Goal: Information Seeking & Learning: Learn about a topic

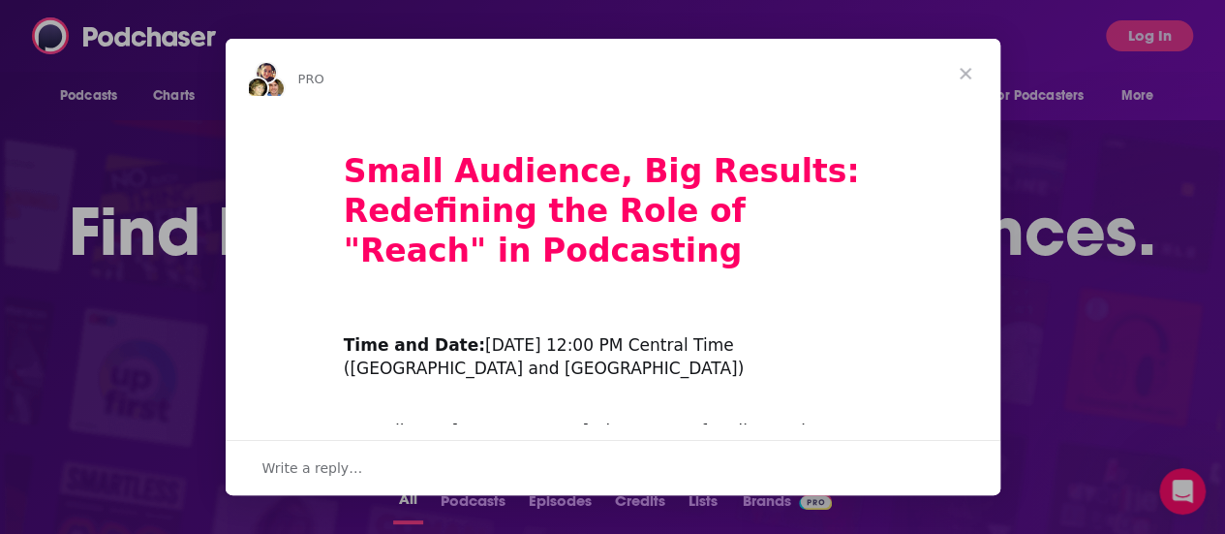
click at [964, 67] on span "Close" at bounding box center [966, 74] width 70 height 70
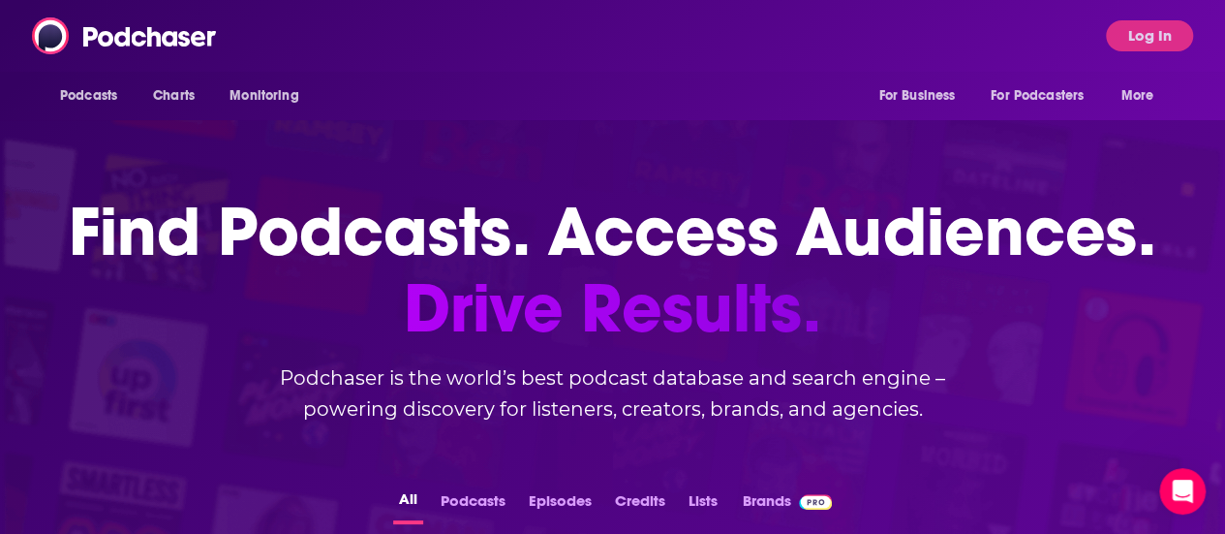
drag, startPoint x: 1152, startPoint y: 3, endPoint x: 936, endPoint y: 39, distance: 218.9
click at [900, 71] on div "Podcasts Charts Monitoring For Business For Podcasters More Log In" at bounding box center [612, 36] width 1225 height 72
click at [1117, 34] on div "Podcasts Charts Monitoring For Business For Podcasters More Log In" at bounding box center [612, 36] width 1225 height 72
click at [1126, 34] on button "Log In" at bounding box center [1149, 35] width 87 height 31
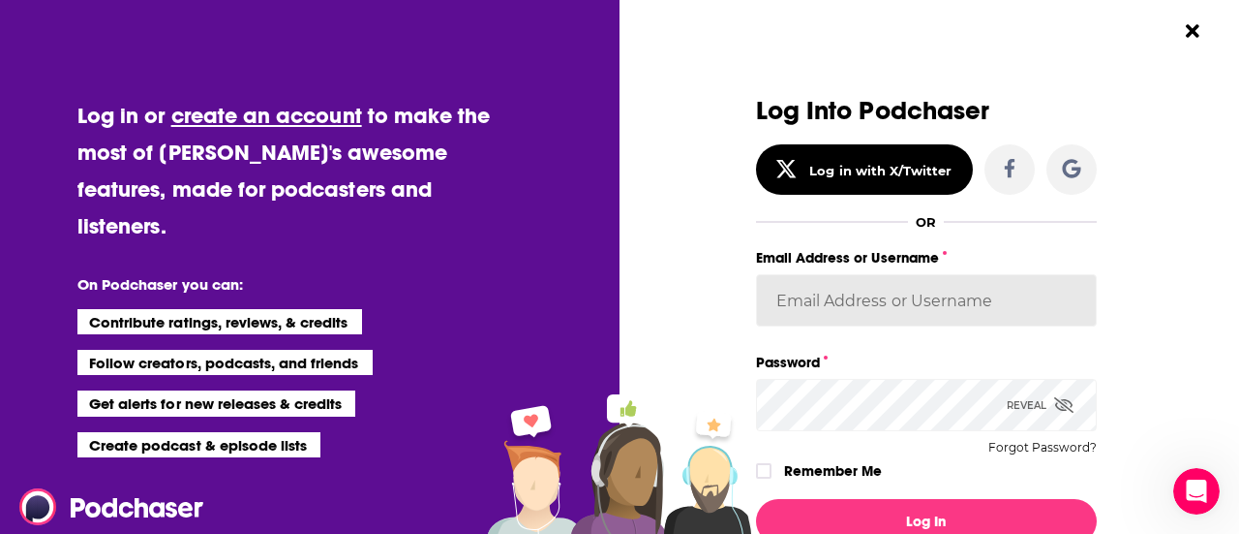
click at [843, 301] on input "Email Address or Username" at bounding box center [926, 300] width 341 height 52
type input "ShannonHennessey"
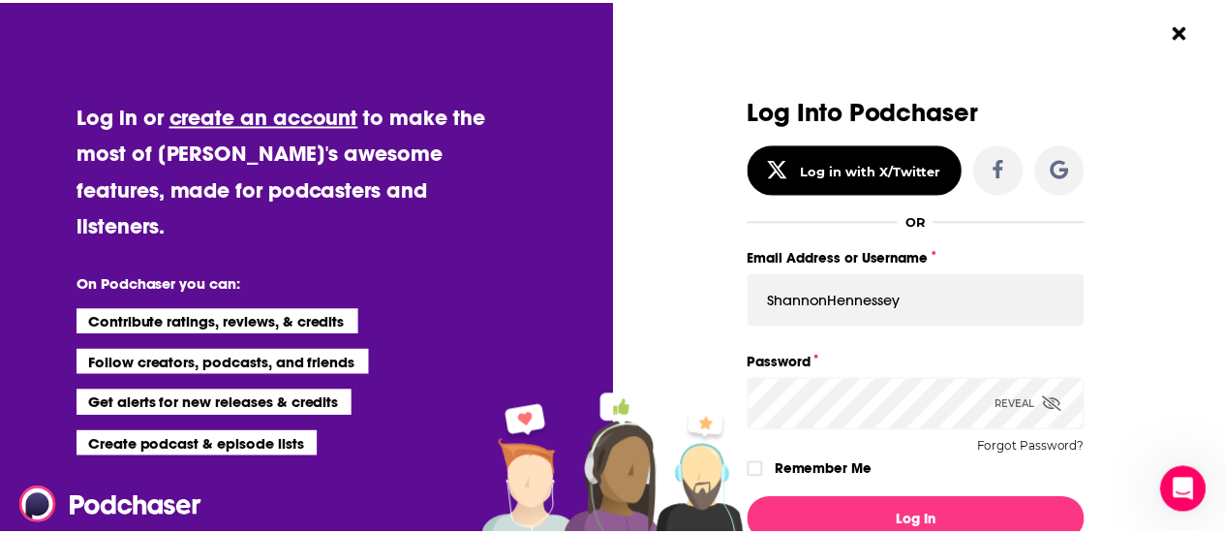
scroll to position [178, 0]
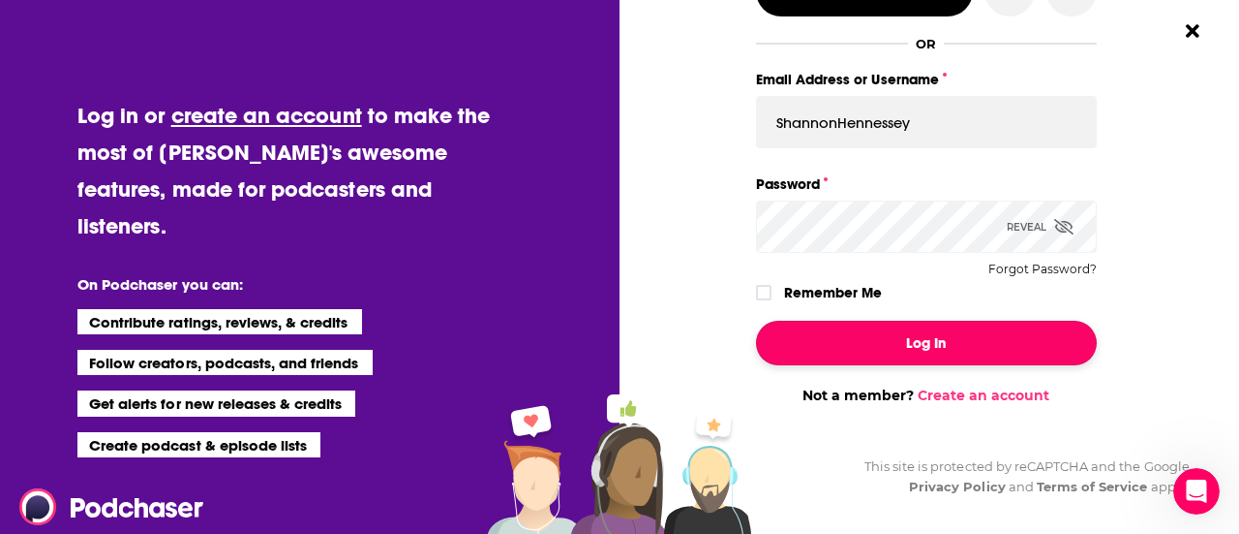
click at [875, 339] on button "Log In" at bounding box center [926, 343] width 341 height 45
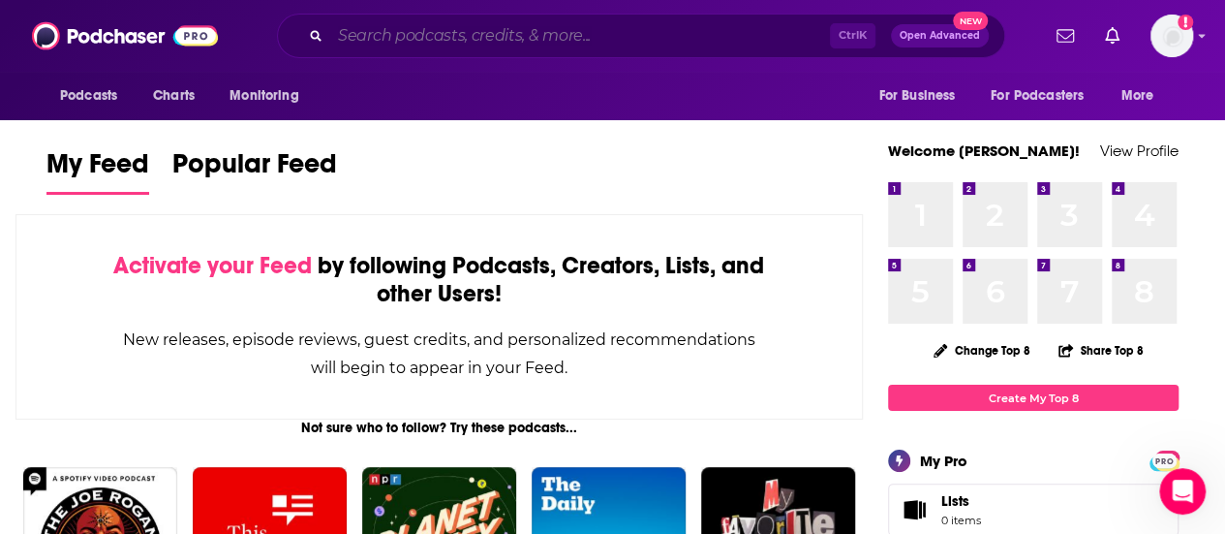
click at [613, 47] on input "Search podcasts, credits, & more..." at bounding box center [580, 35] width 500 height 31
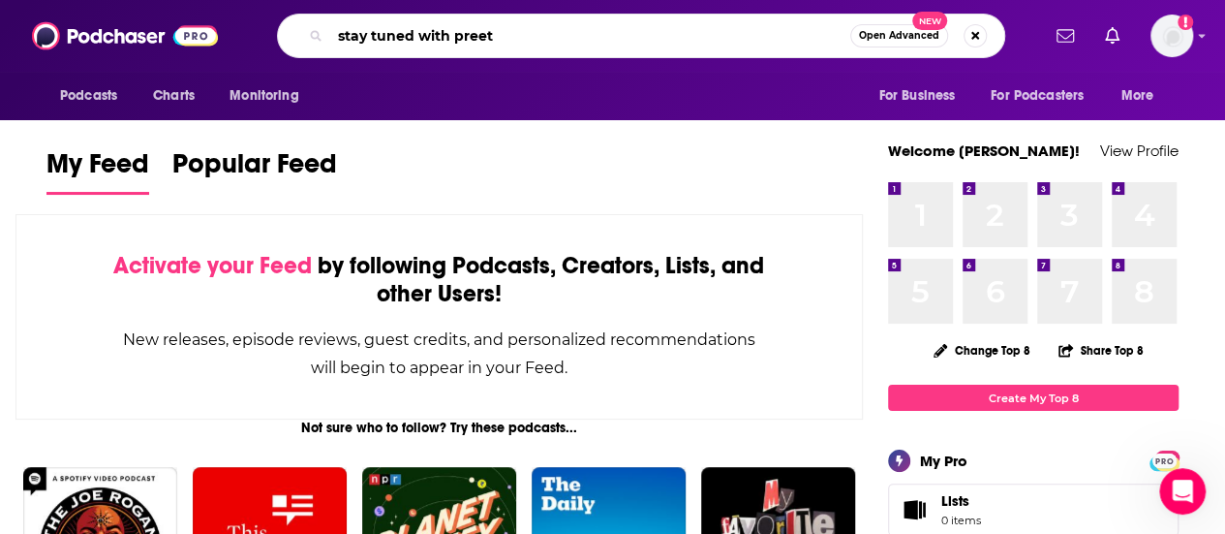
type input "stay tuned with preet"
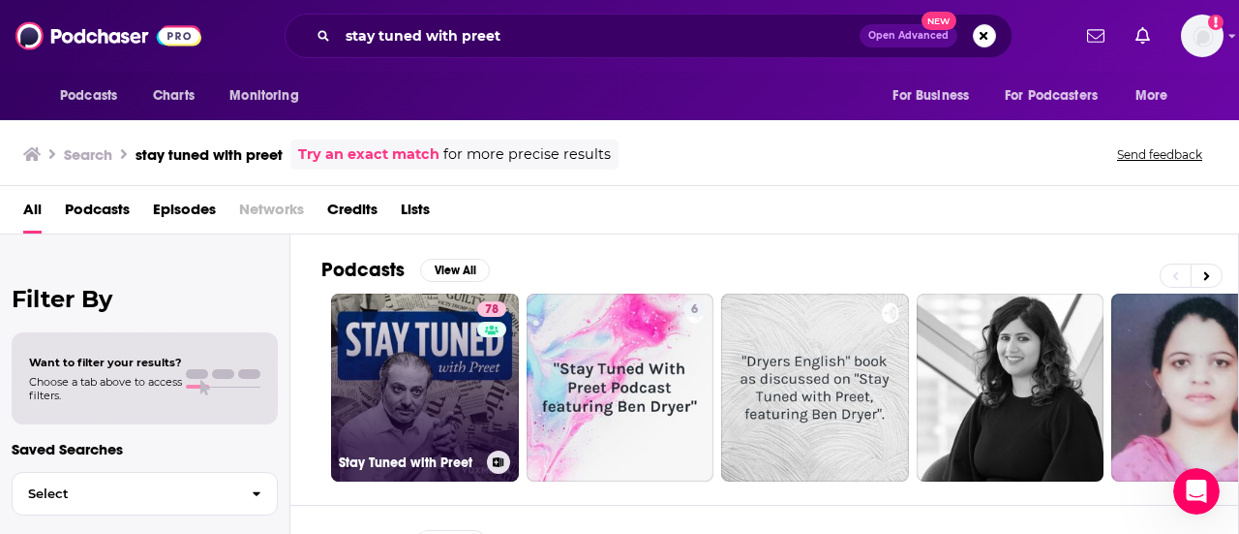
click at [396, 371] on link "78 Stay Tuned with Preet" at bounding box center [425, 387] width 188 height 188
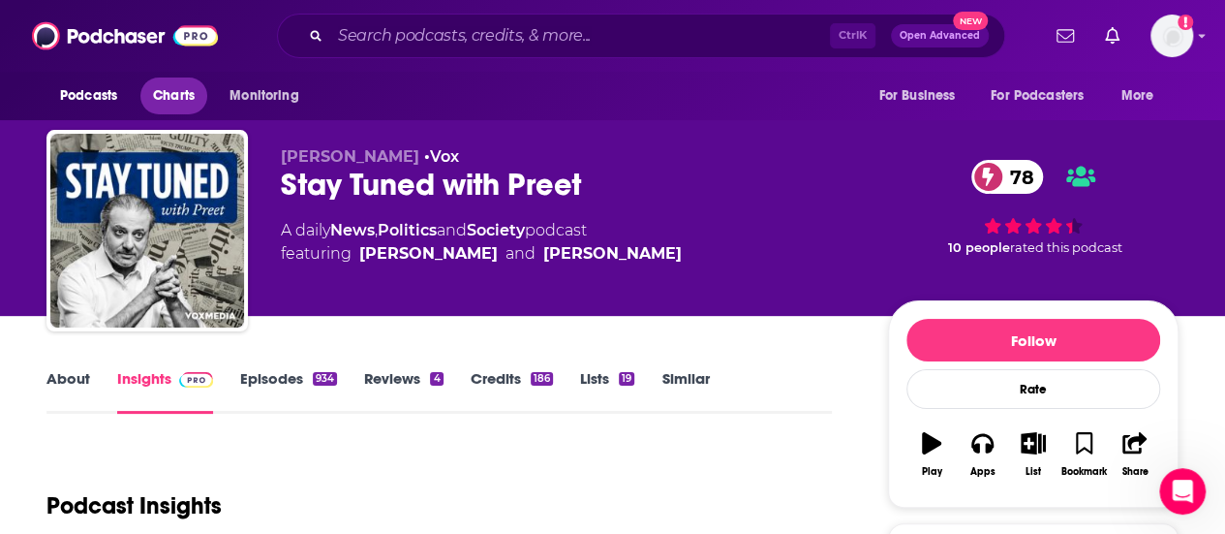
click at [170, 103] on span "Charts" at bounding box center [174, 95] width 42 height 27
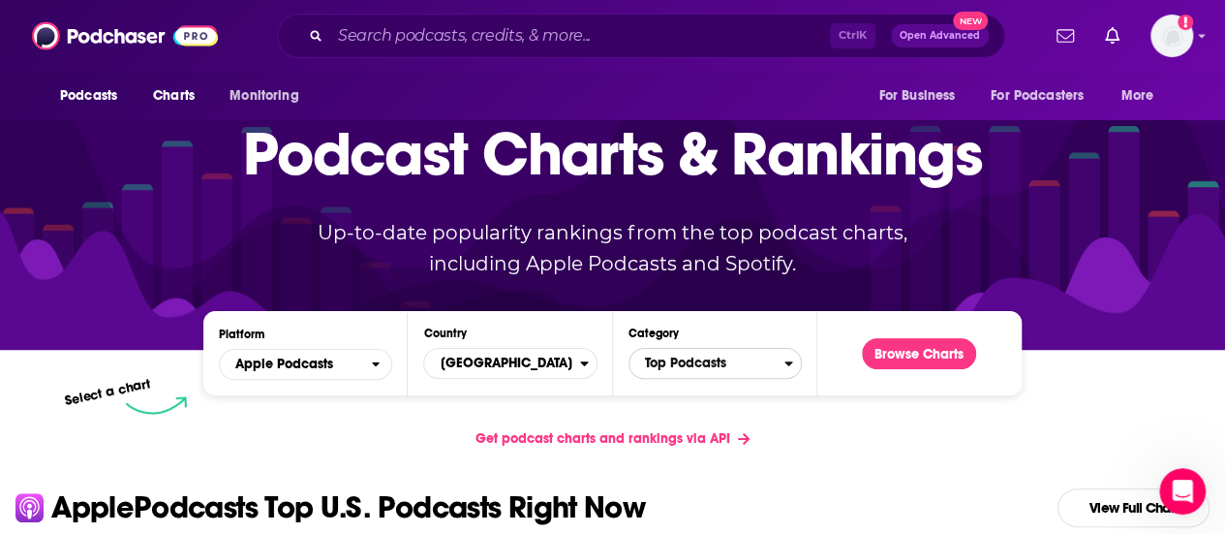
click at [653, 356] on span "Top Podcasts" at bounding box center [706, 363] width 155 height 33
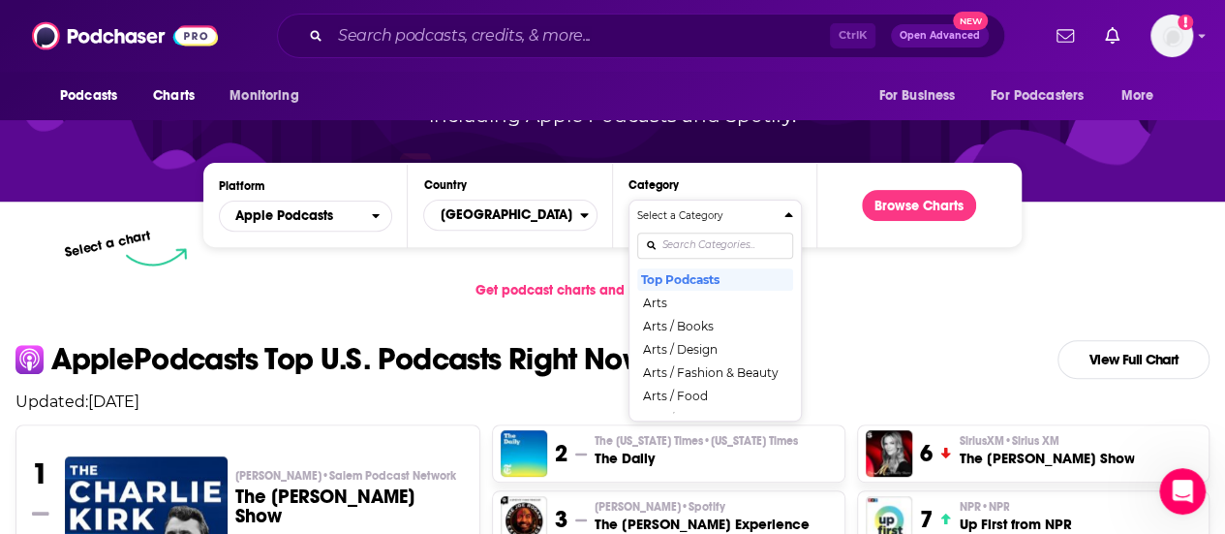
scroll to position [292, 0]
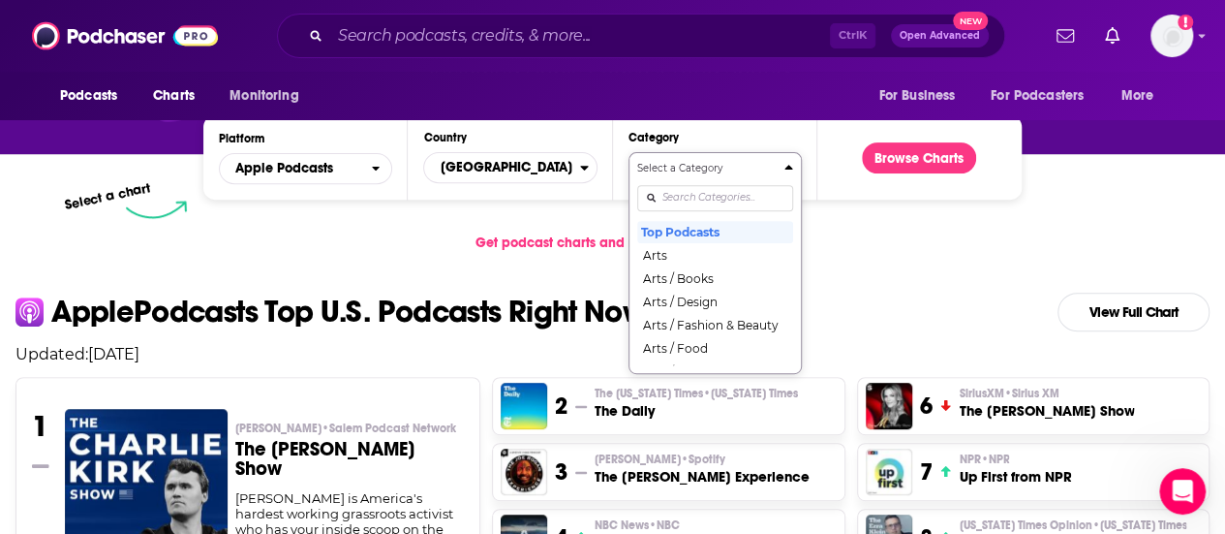
click at [708, 184] on div "Category Select a Category Top Podcasts Arts Arts / Books Arts / Design Arts / …" at bounding box center [714, 157] width 173 height 53
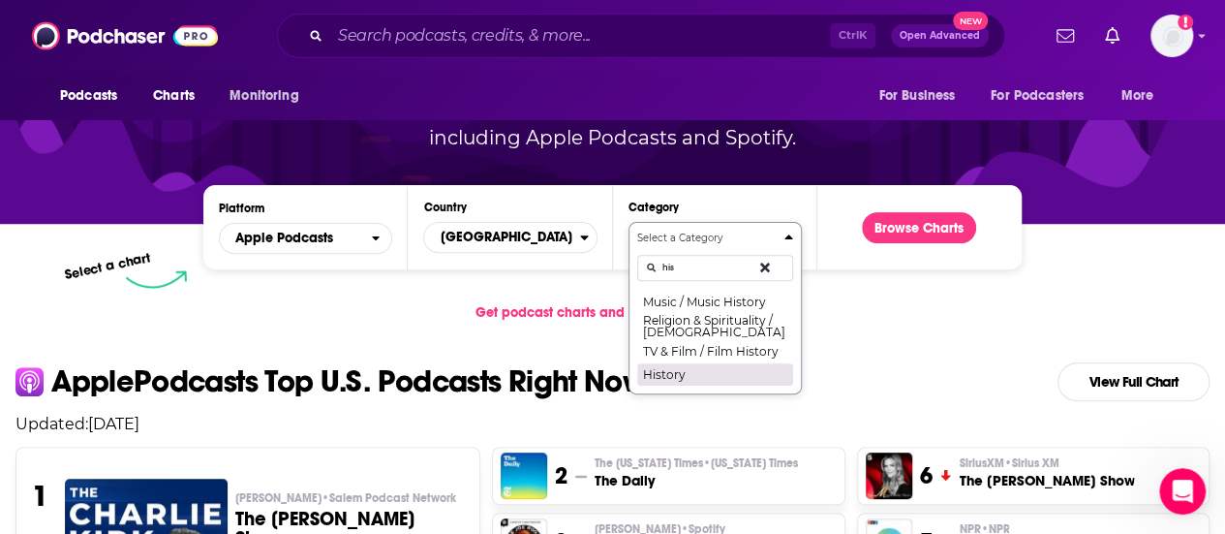
type input "his"
click at [695, 375] on button "History" at bounding box center [715, 373] width 156 height 23
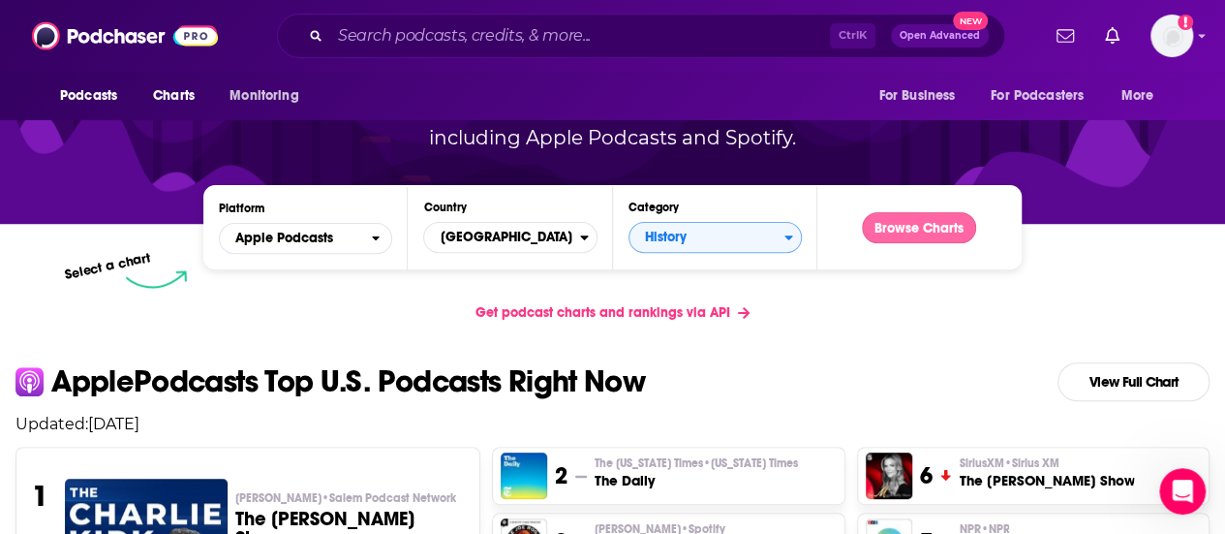
click at [897, 231] on button "Browse Charts" at bounding box center [919, 227] width 114 height 31
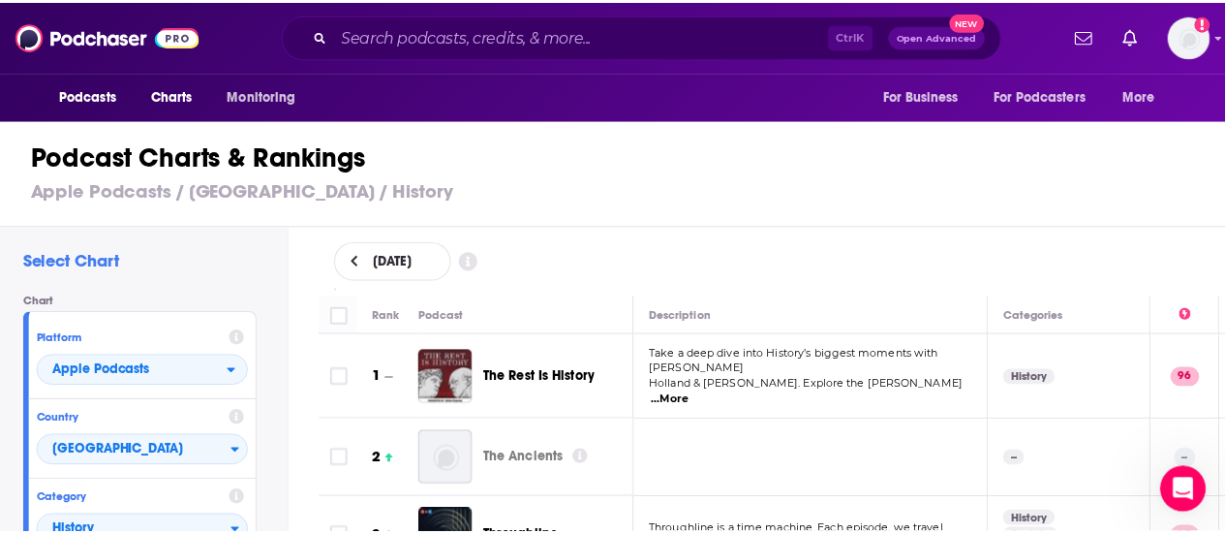
scroll to position [97, 0]
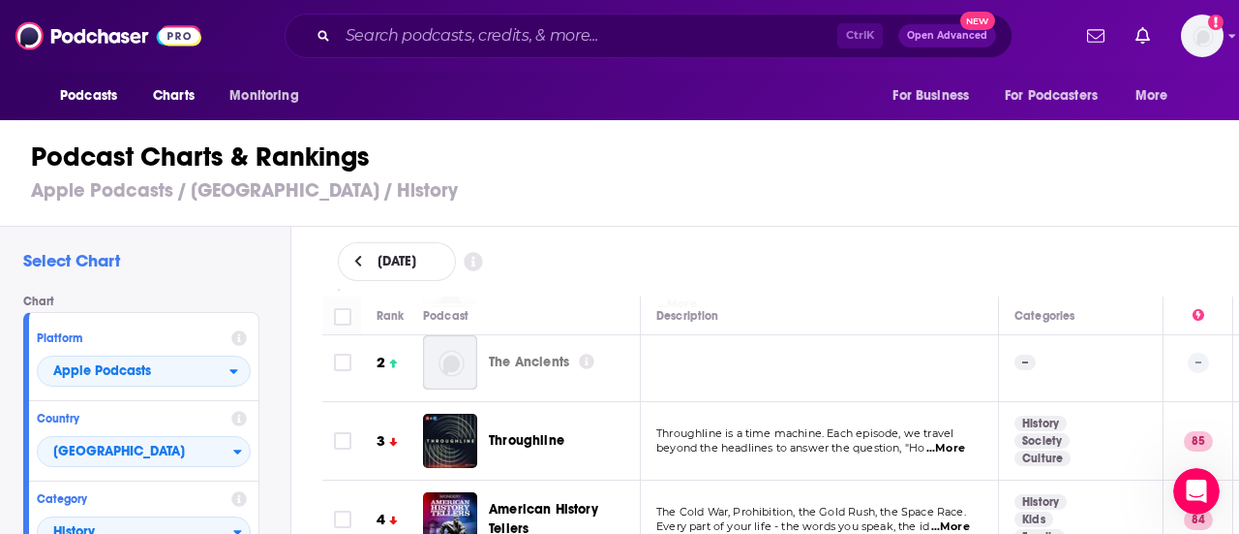
click at [950, 441] on span "...More" at bounding box center [946, 448] width 39 height 15
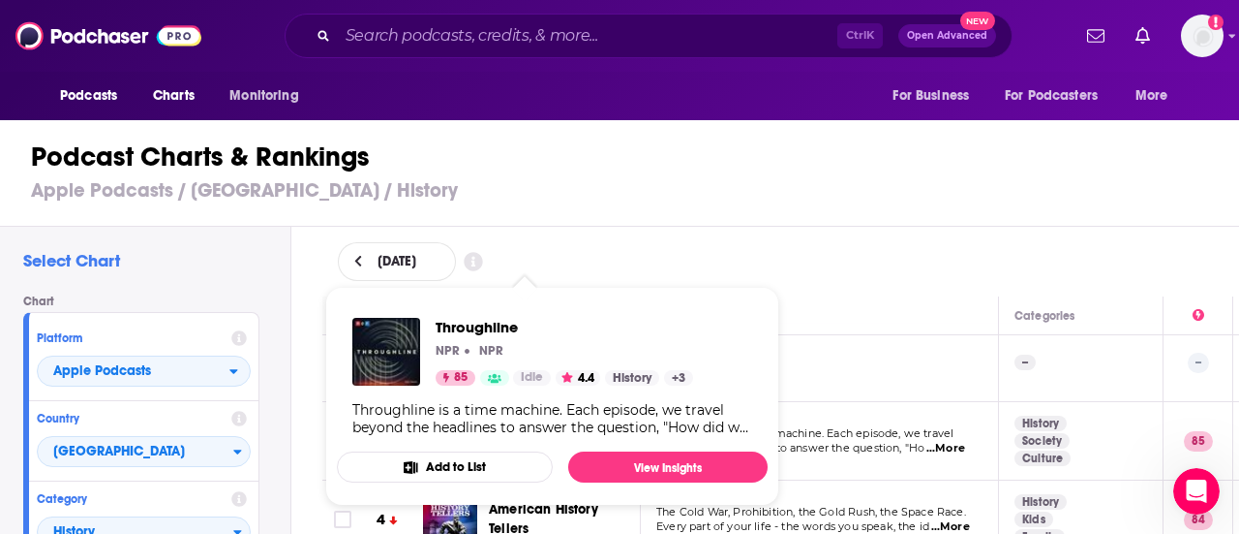
click at [536, 426] on div "Throughline is a time machine. Each episode, we travel beyond the headlines to …" at bounding box center [552, 418] width 400 height 35
click at [448, 328] on span "Throughline" at bounding box center [565, 327] width 258 height 18
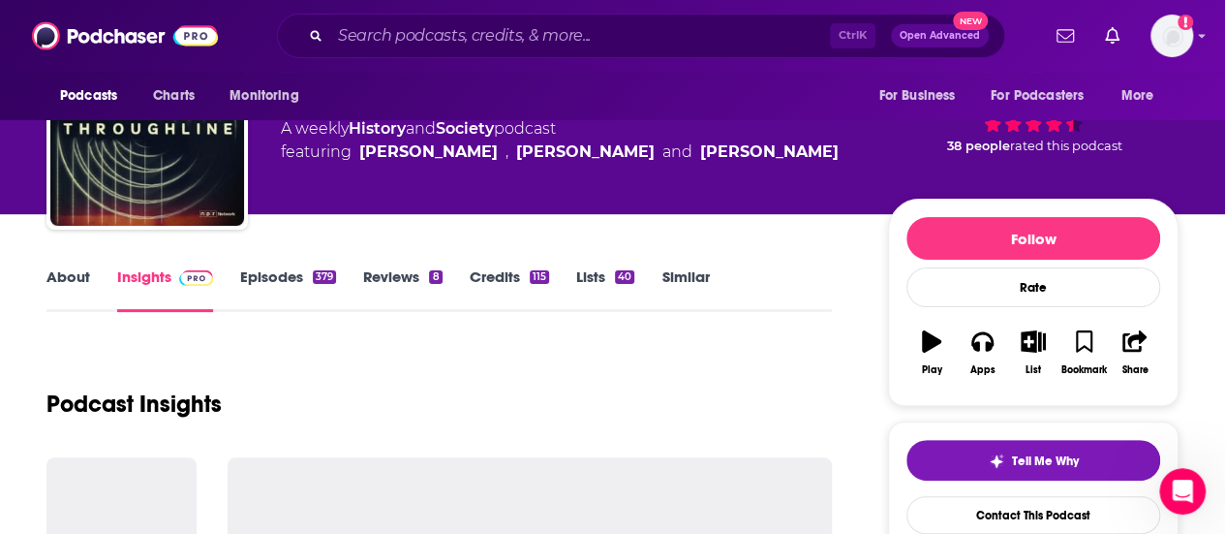
scroll to position [194, 0]
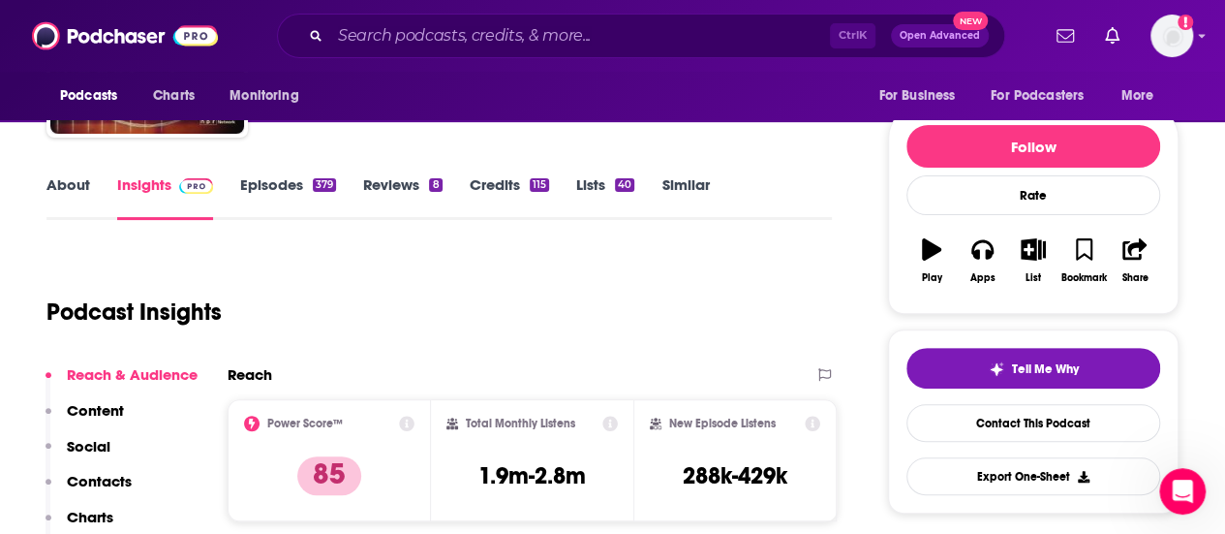
click at [293, 177] on link "Episodes 379" at bounding box center [288, 197] width 96 height 45
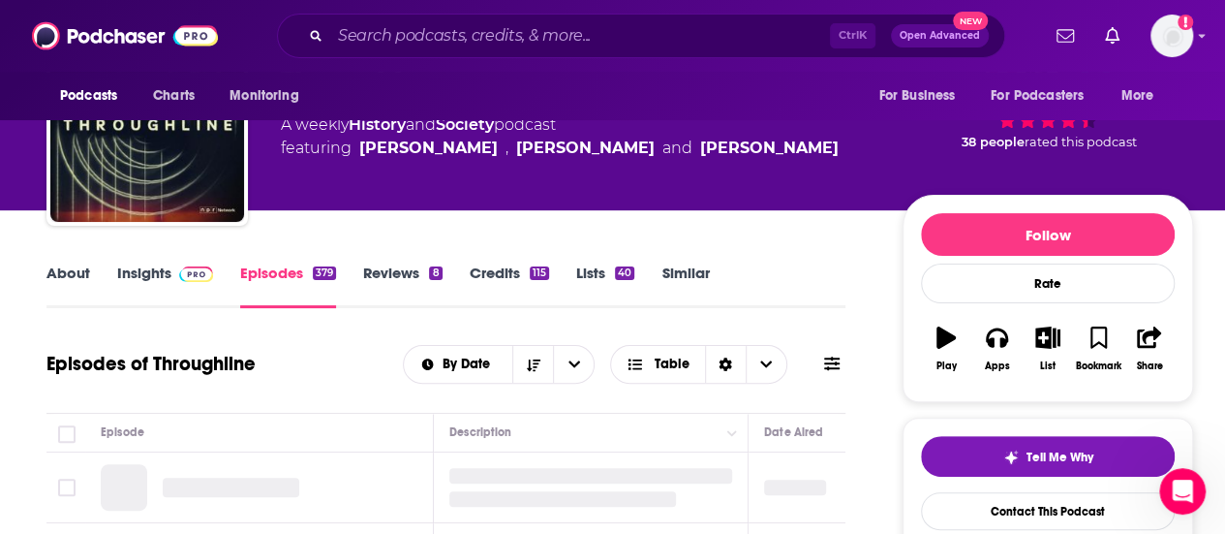
scroll to position [194, 0]
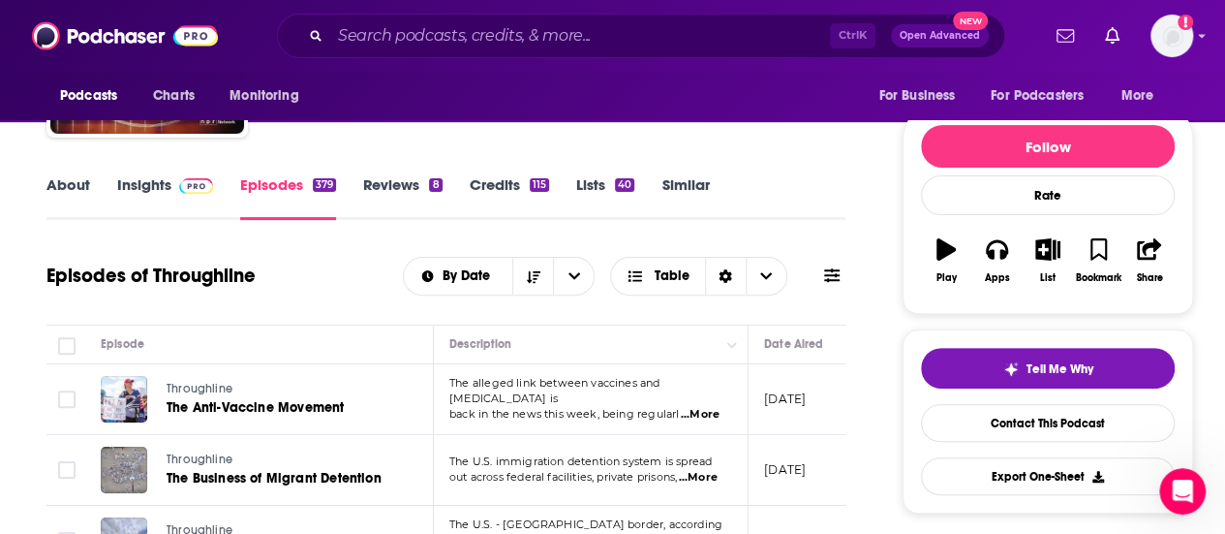
click at [708, 408] on span "...More" at bounding box center [700, 414] width 39 height 15
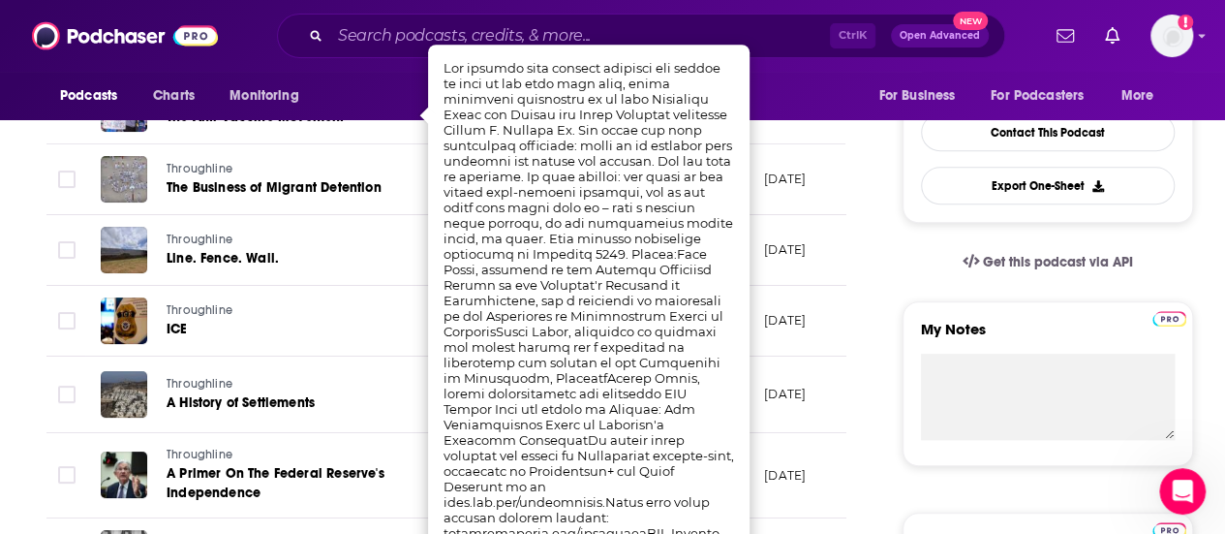
scroll to position [581, 0]
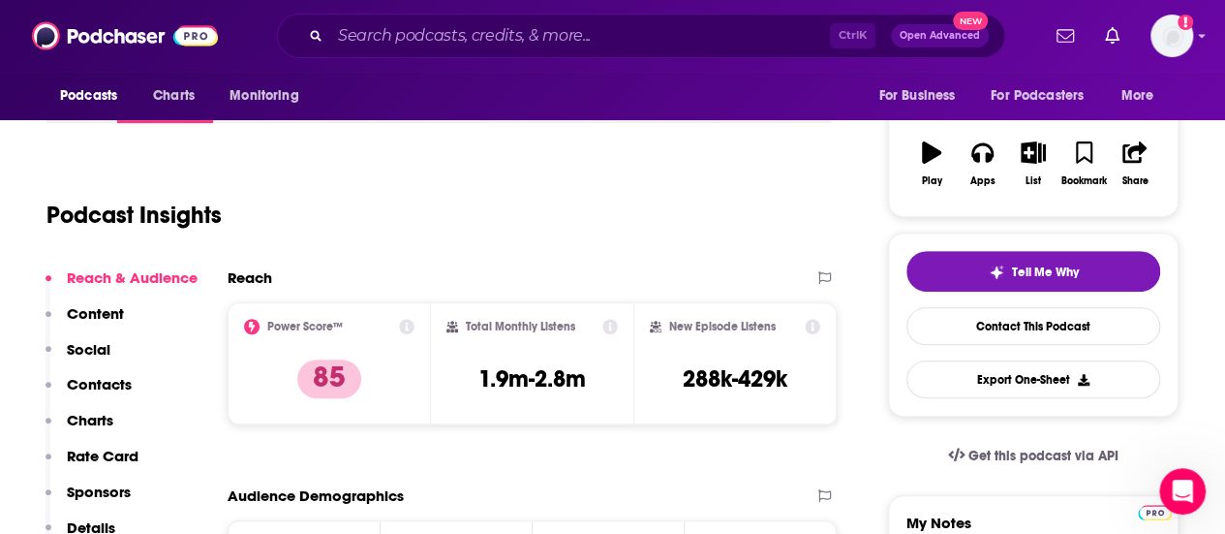
scroll to position [387, 0]
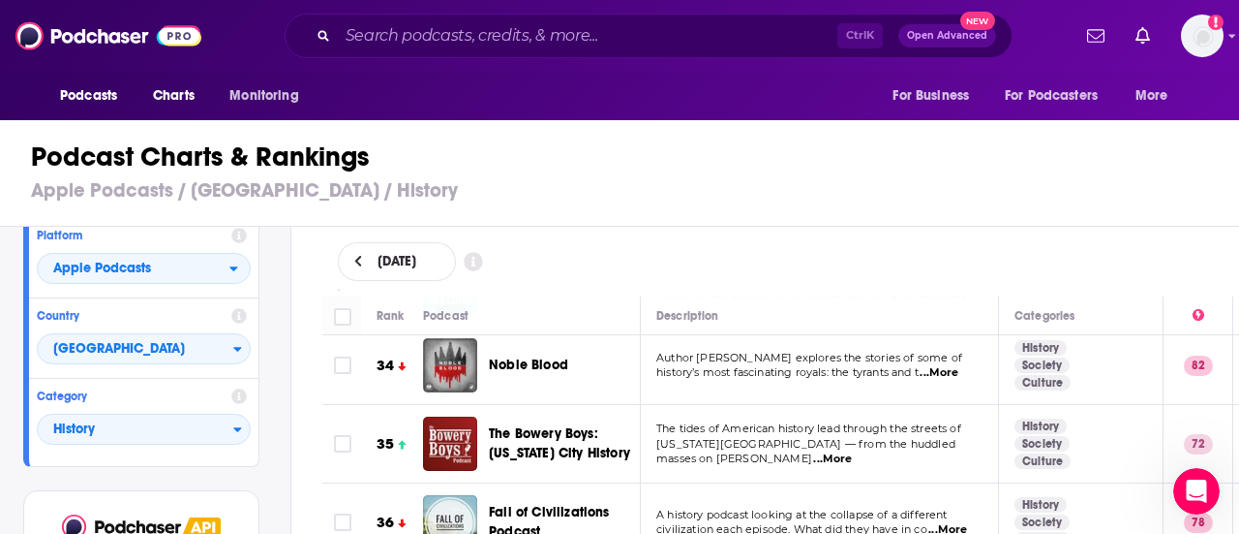
scroll to position [182, 0]
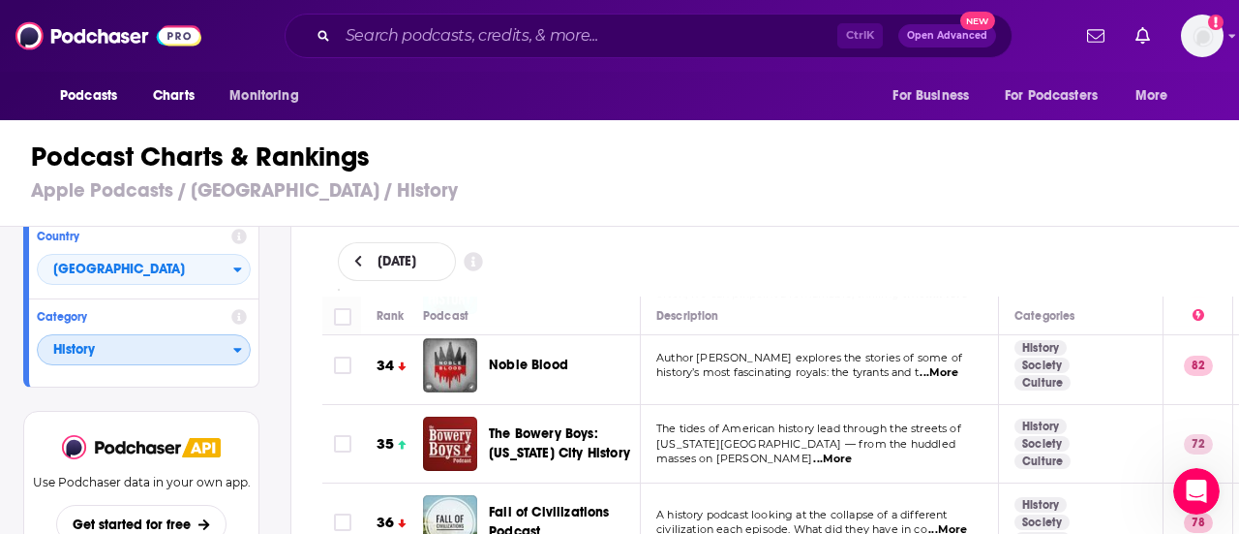
click at [193, 336] on span "History" at bounding box center [136, 350] width 196 height 33
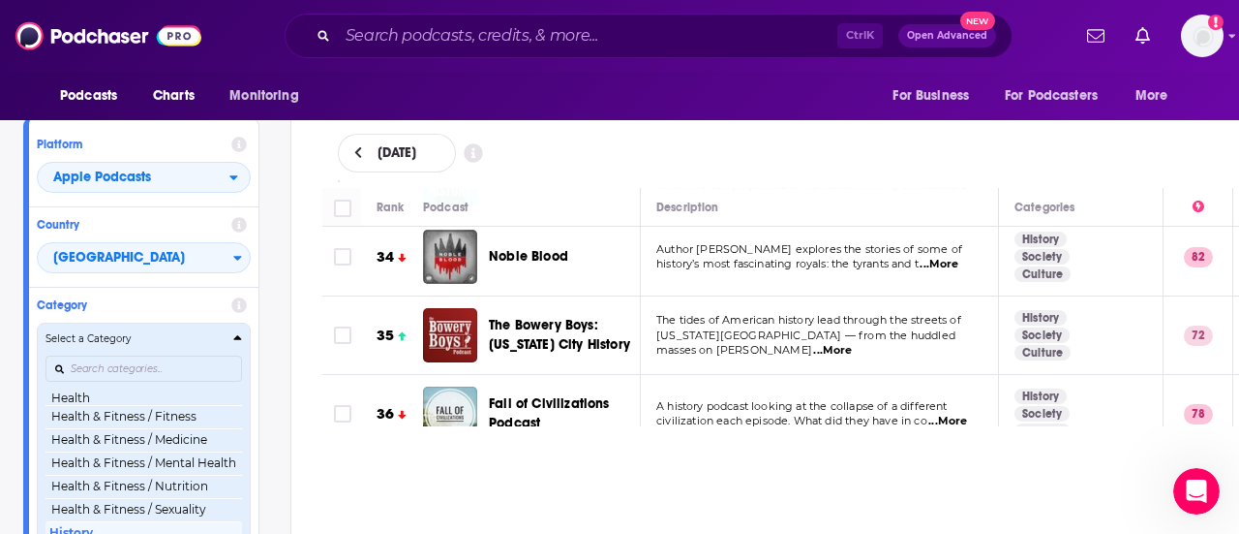
scroll to position [724, 0]
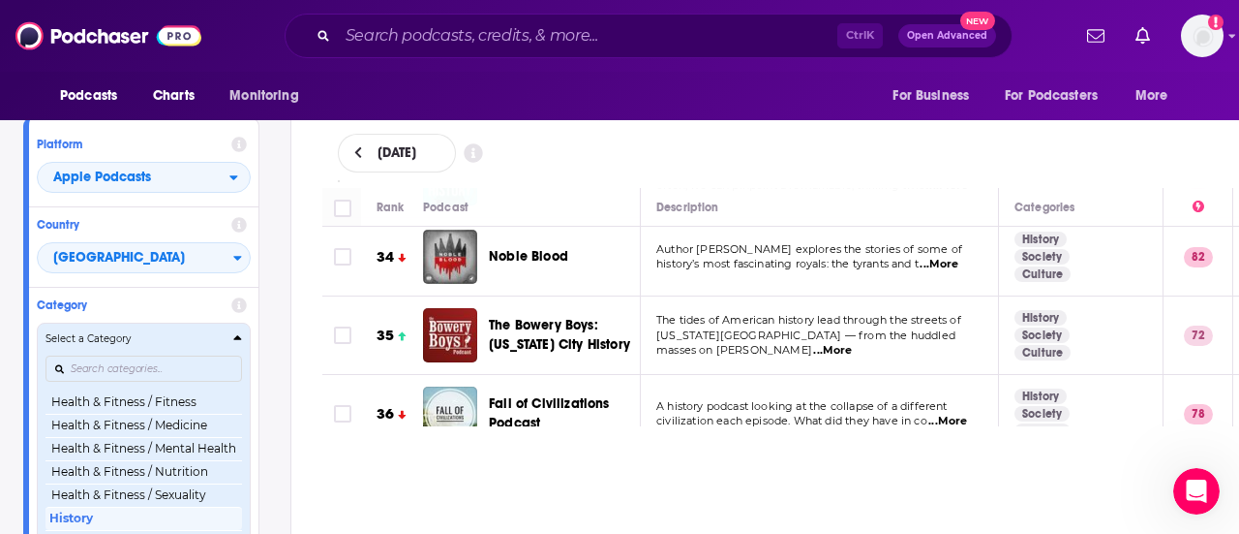
click at [165, 340] on h4 "Select a Category" at bounding box center [136, 339] width 180 height 10
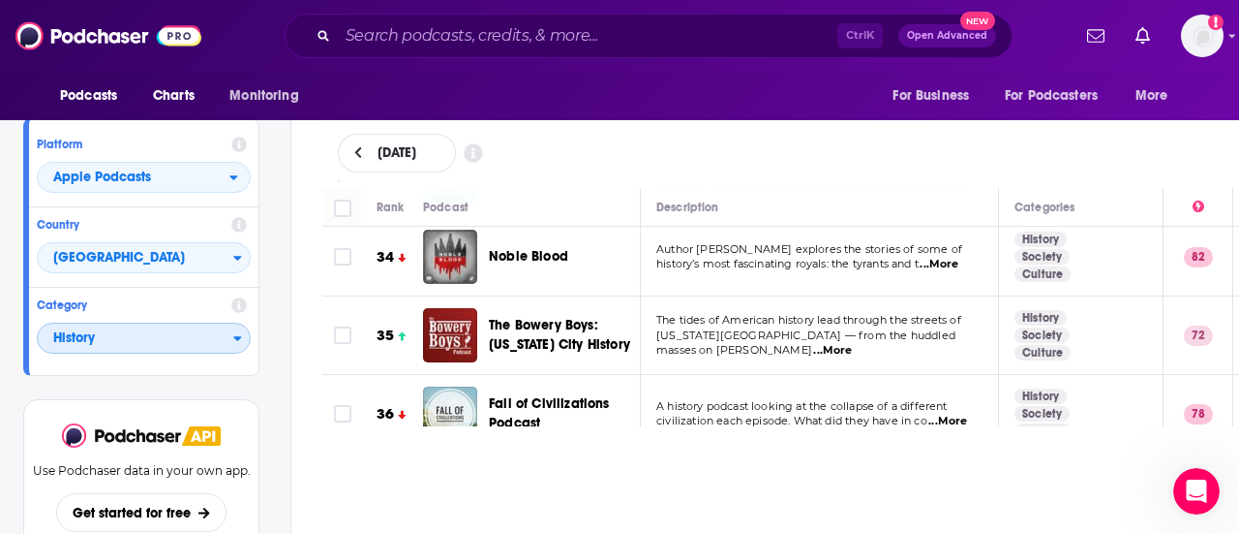
click at [157, 327] on span "History" at bounding box center [136, 338] width 196 height 33
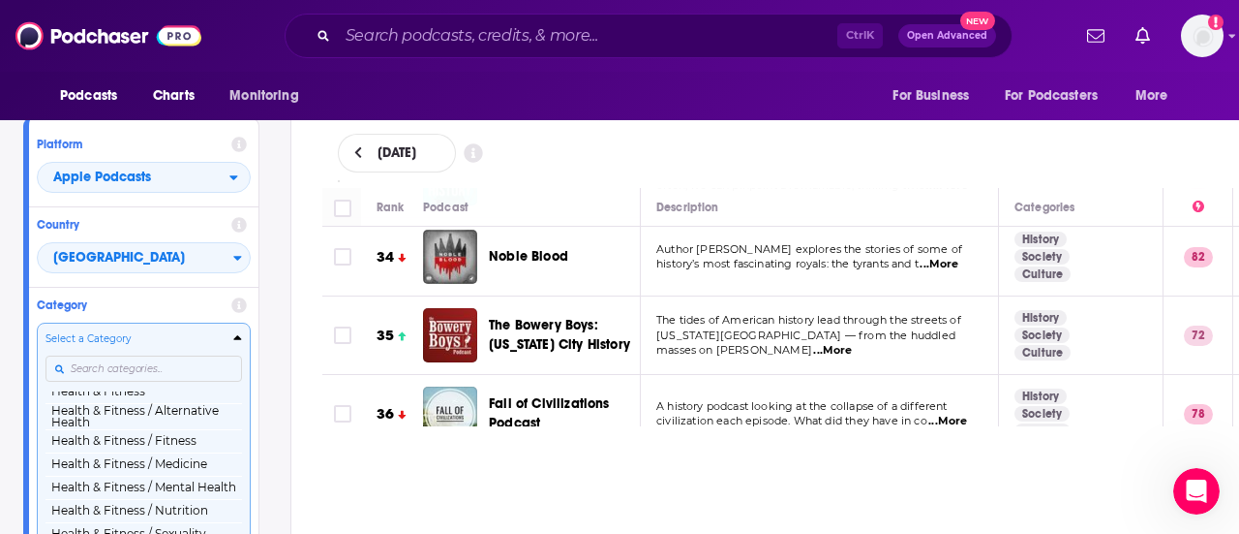
scroll to position [719, 0]
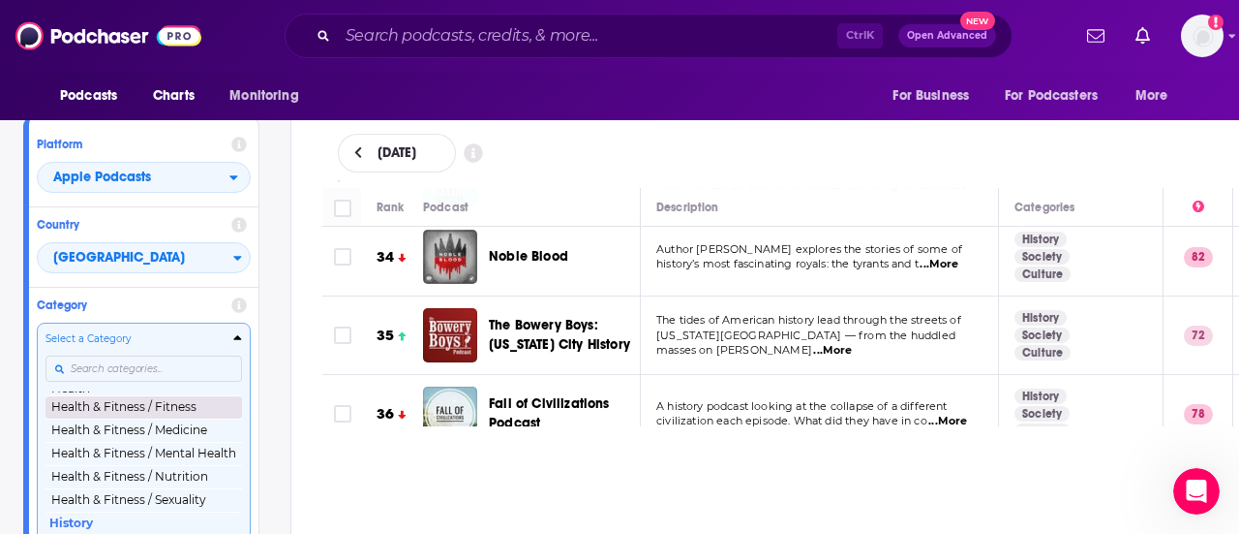
click at [139, 368] on div "Select a Category Top Podcasts Arts Arts / Books Arts / Design Arts / Fashion &…" at bounding box center [144, 433] width 197 height 204
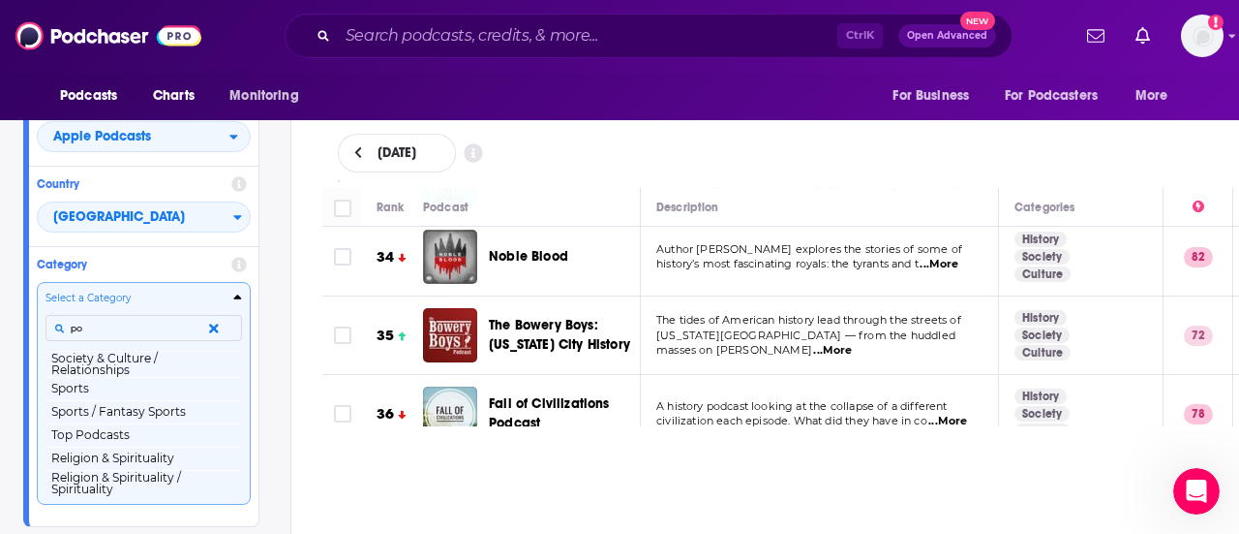
scroll to position [0, 0]
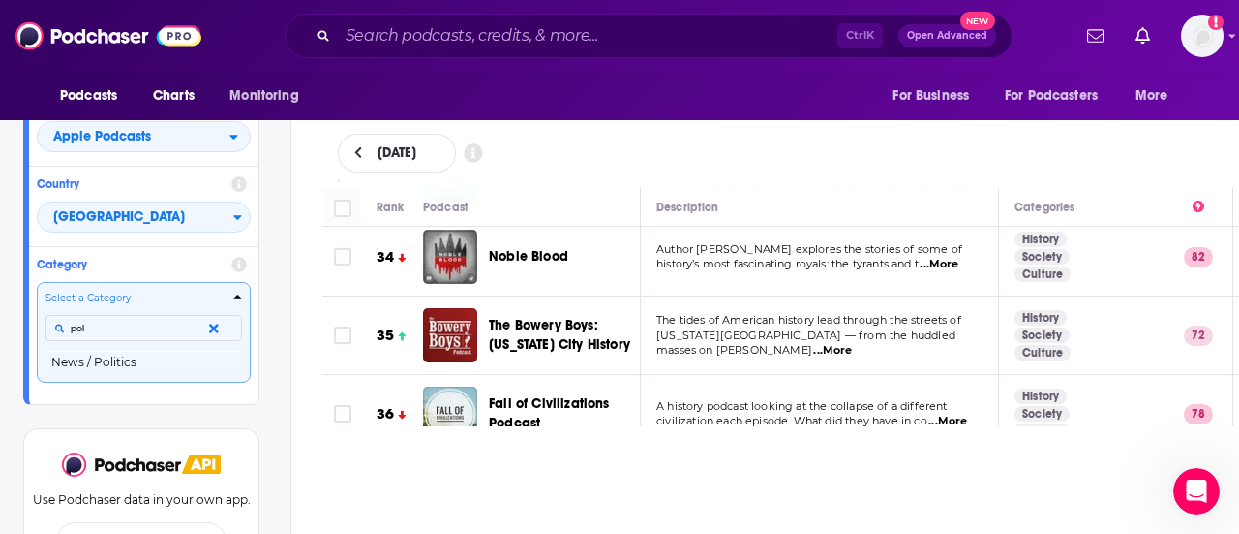
type input "pol"
click at [139, 368] on button "News / Politics" at bounding box center [144, 362] width 197 height 23
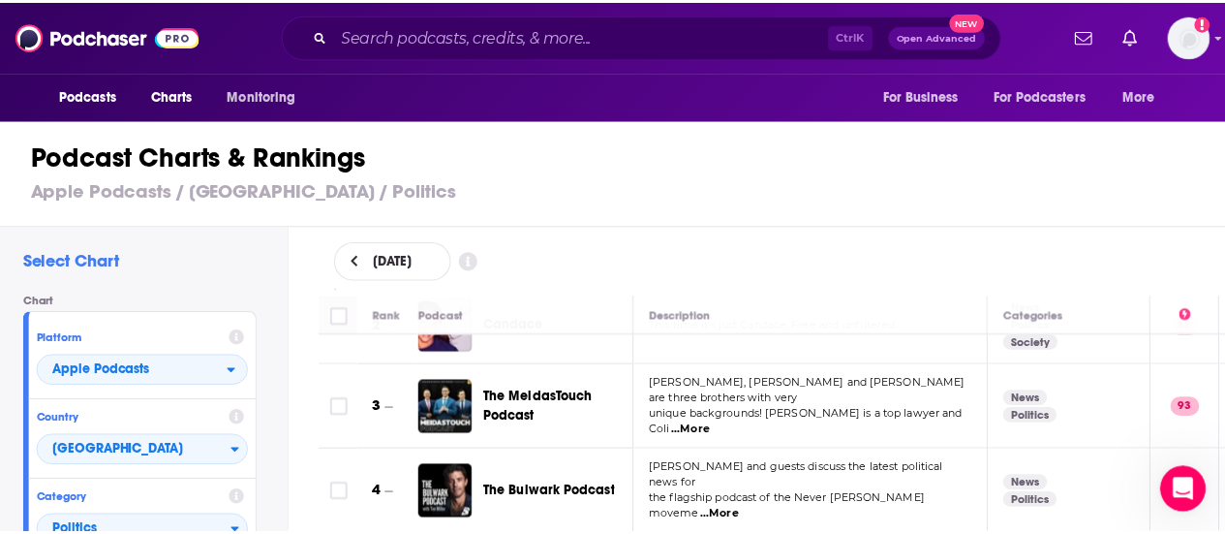
scroll to position [97, 0]
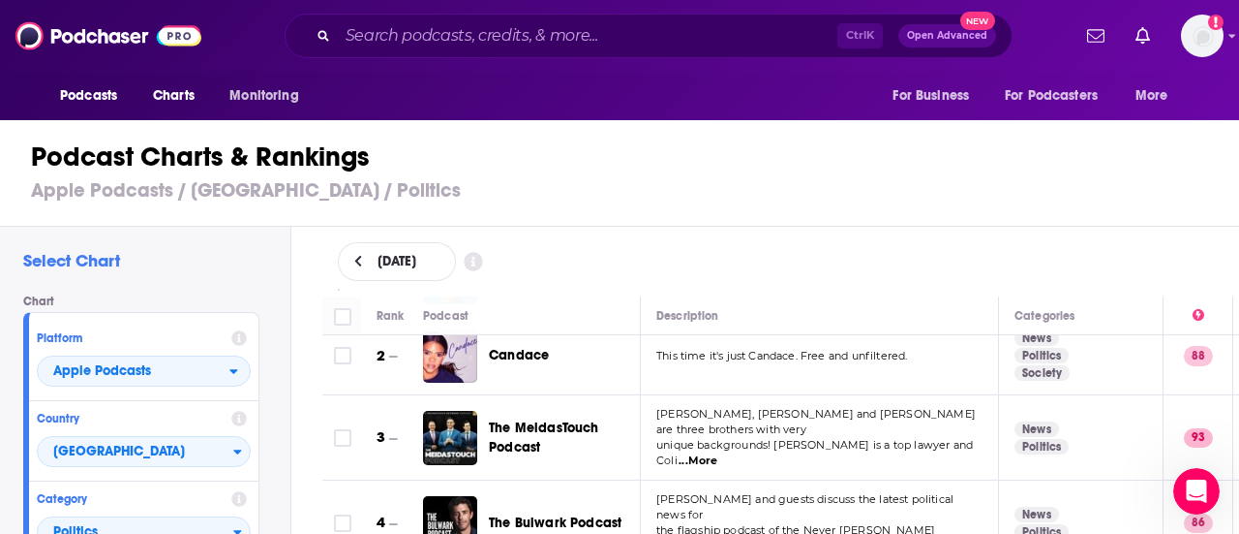
click at [718, 453] on span "...More" at bounding box center [698, 460] width 39 height 15
click at [607, 450] on span "The MeidasTouch Podcast" at bounding box center [562, 437] width 147 height 39
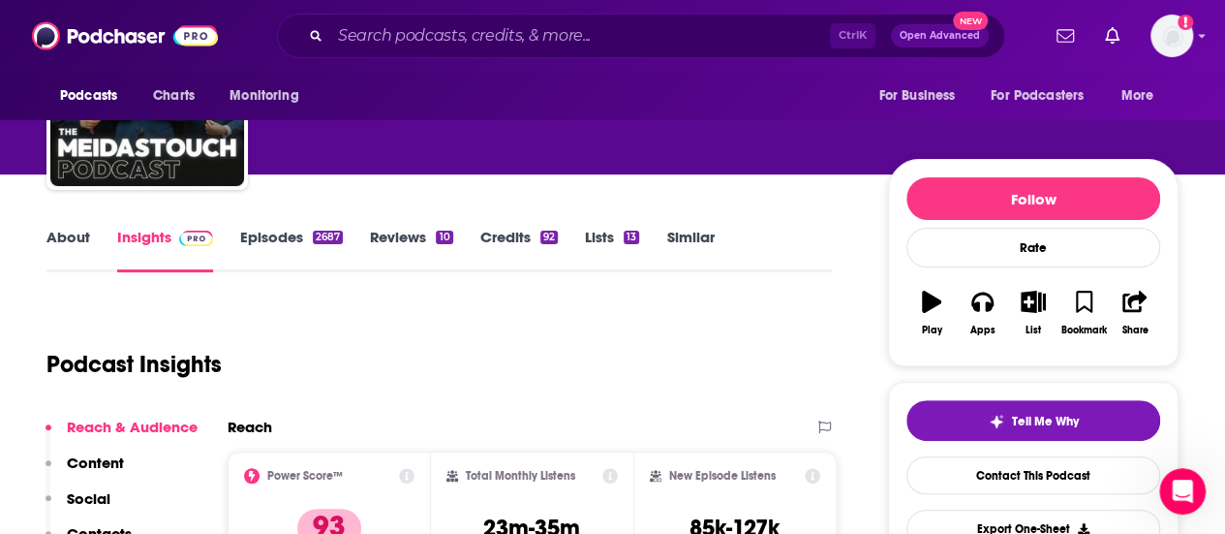
scroll to position [97, 0]
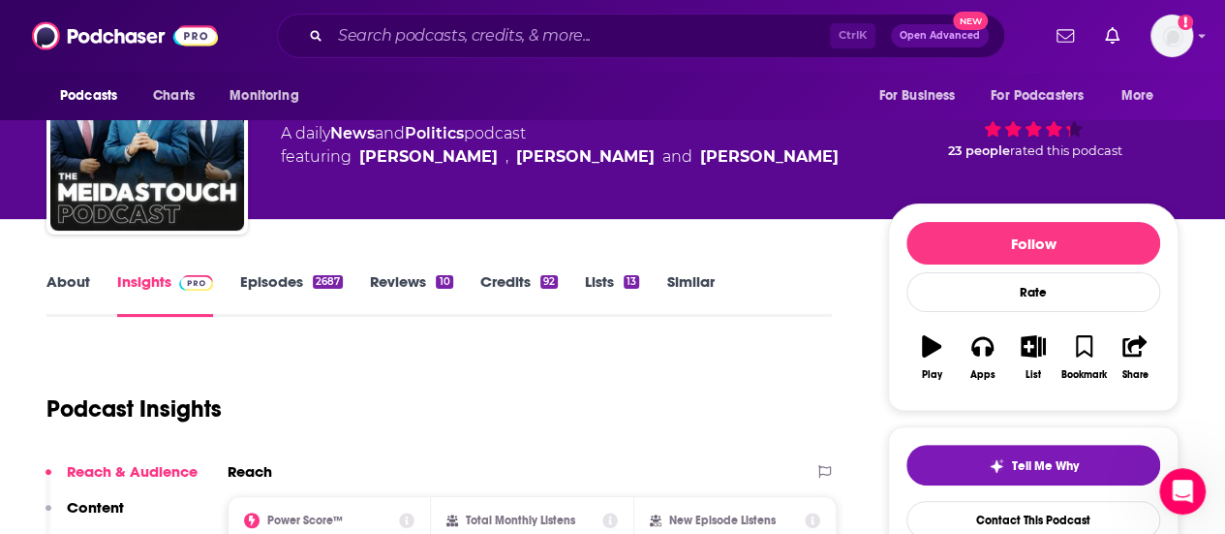
click at [271, 296] on link "Episodes 2687" at bounding box center [291, 294] width 103 height 45
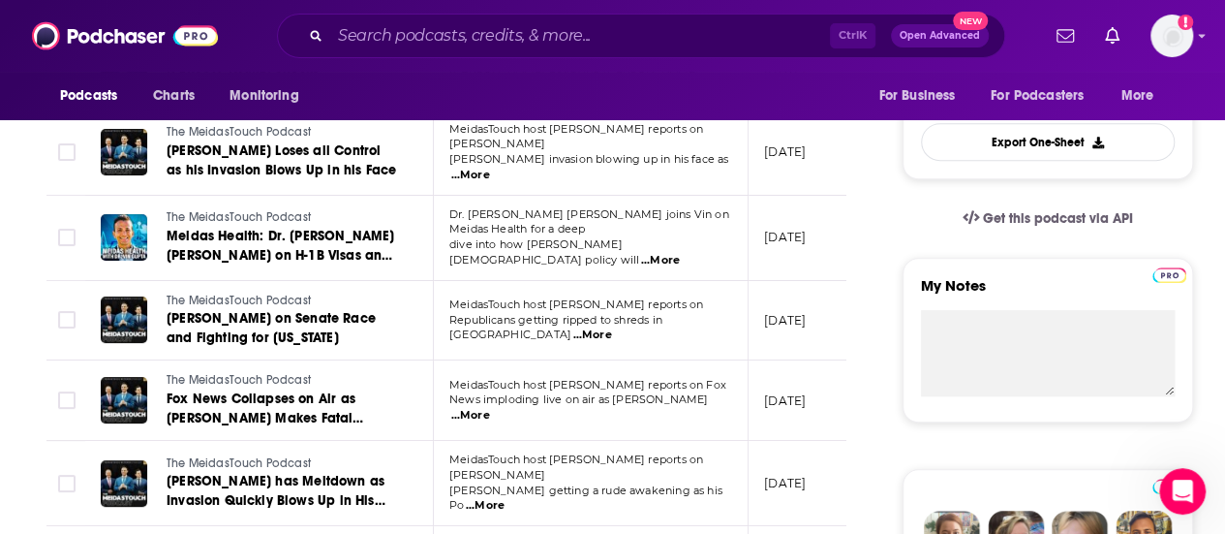
scroll to position [581, 0]
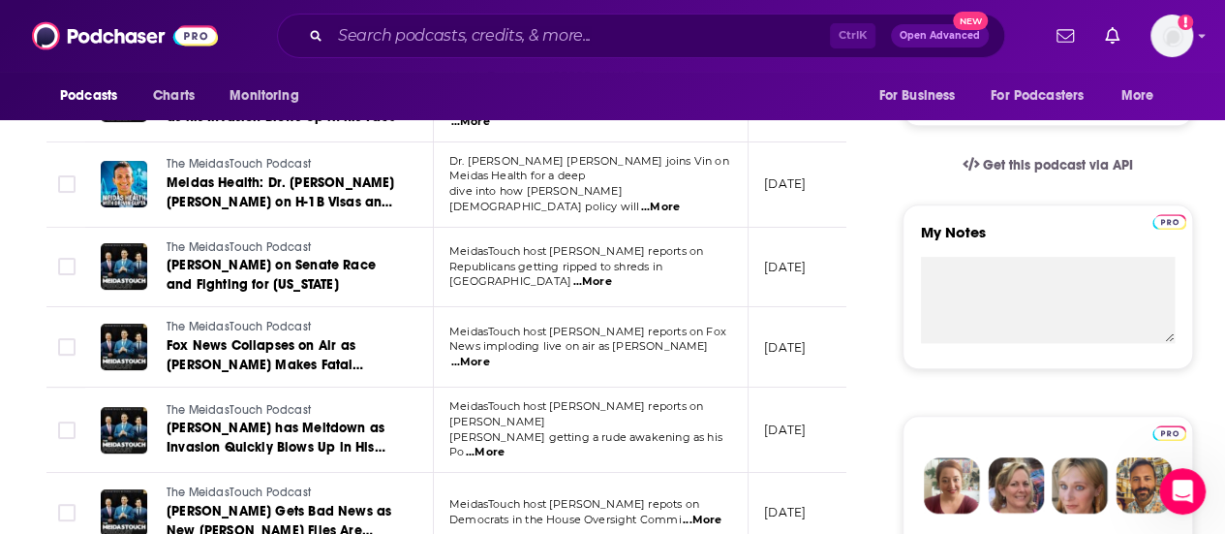
click at [611, 274] on span "...More" at bounding box center [591, 281] width 39 height 15
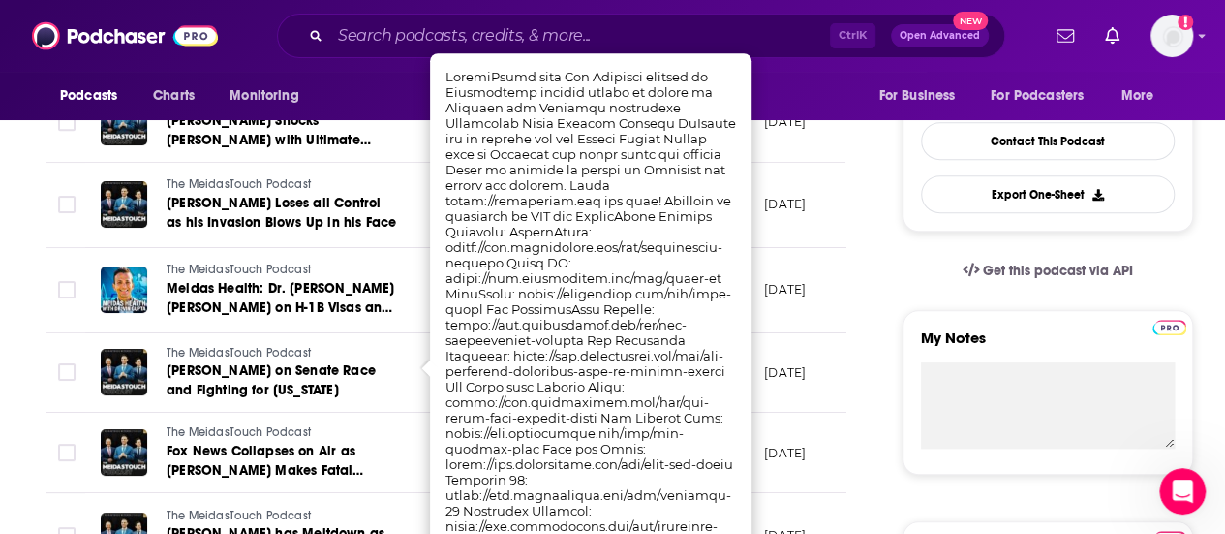
scroll to position [387, 0]
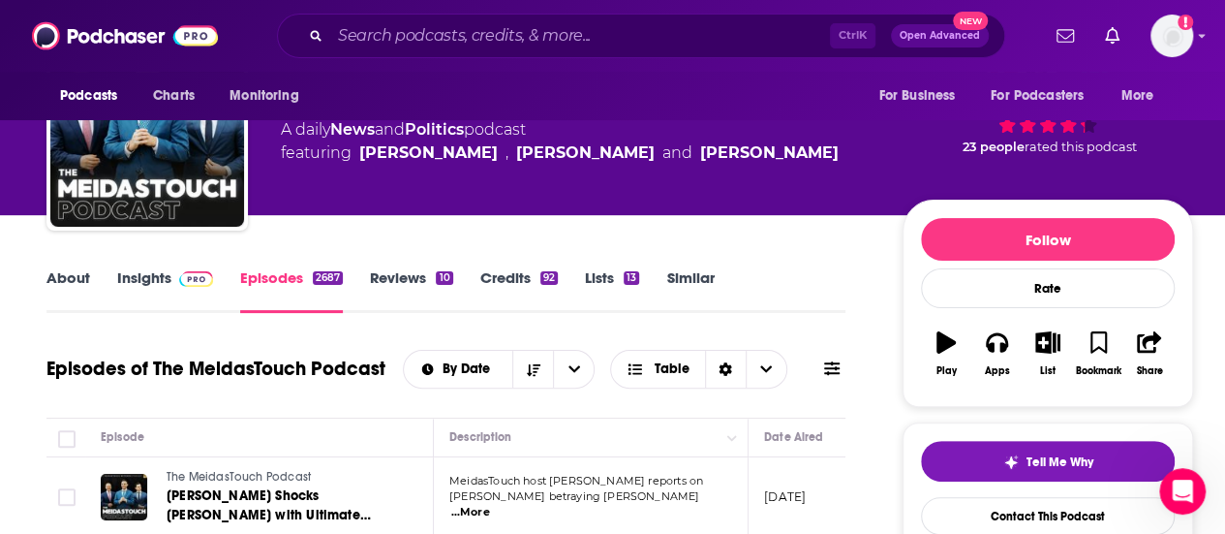
scroll to position [97, 0]
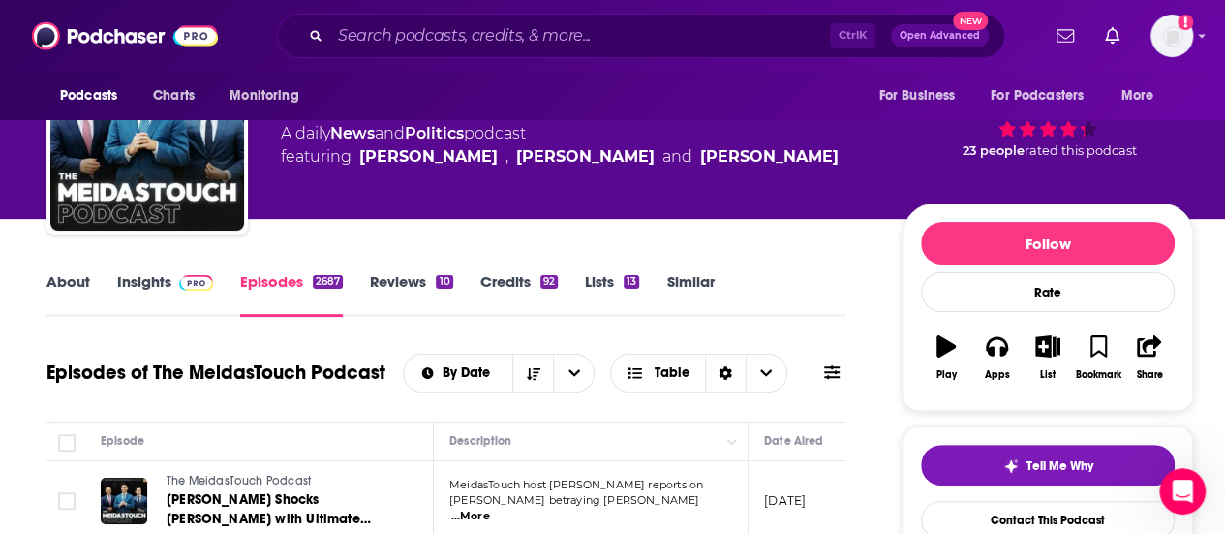
click at [134, 278] on link "Insights" at bounding box center [165, 294] width 96 height 45
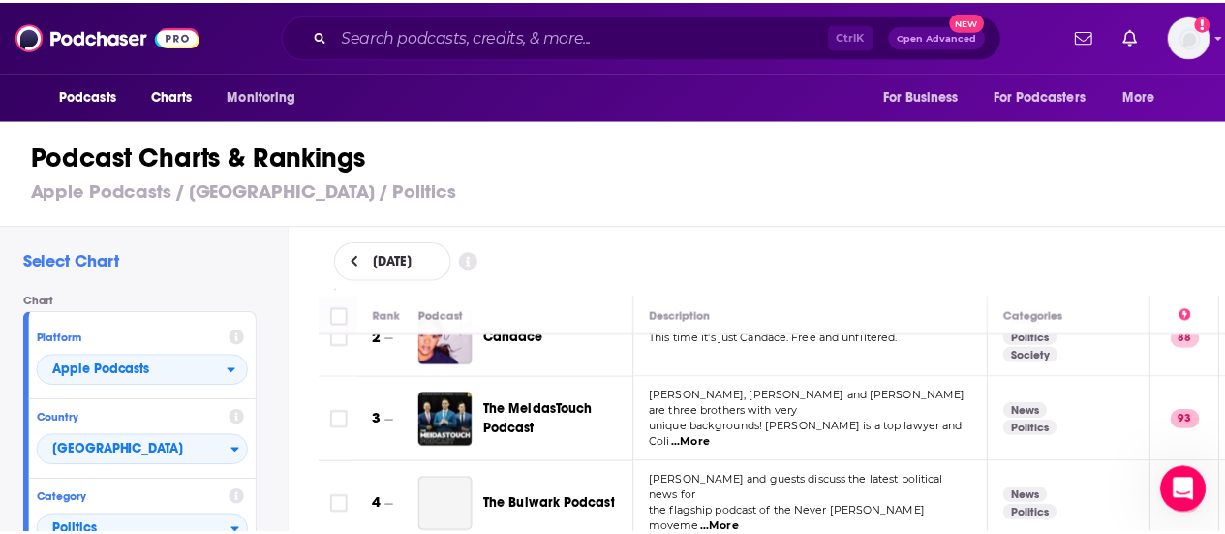
scroll to position [194, 0]
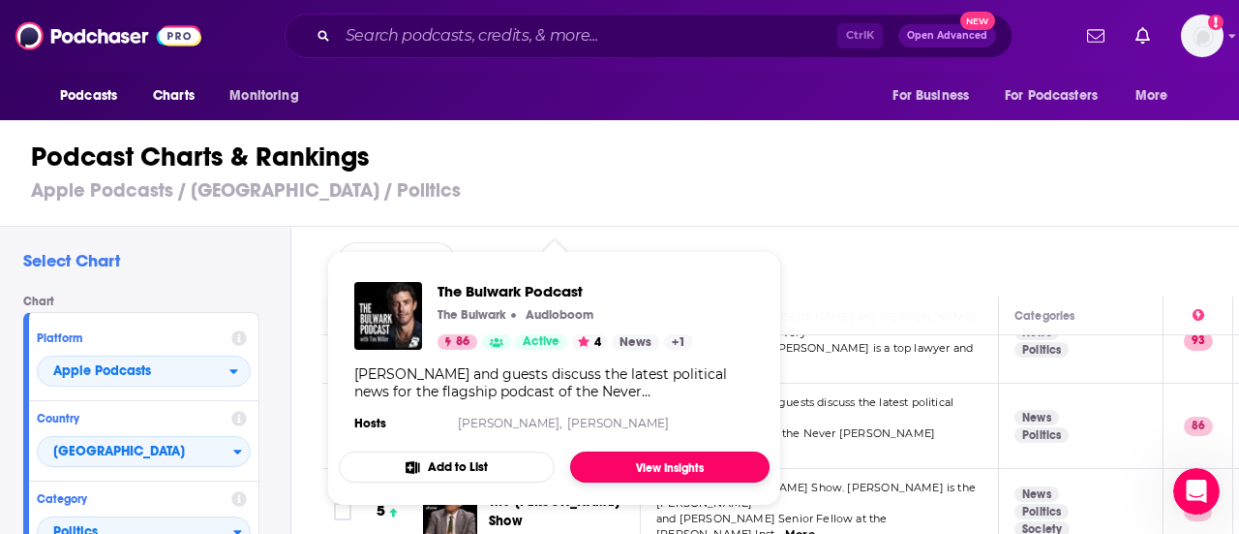
click at [631, 462] on link "View Insights" at bounding box center [669, 466] width 199 height 31
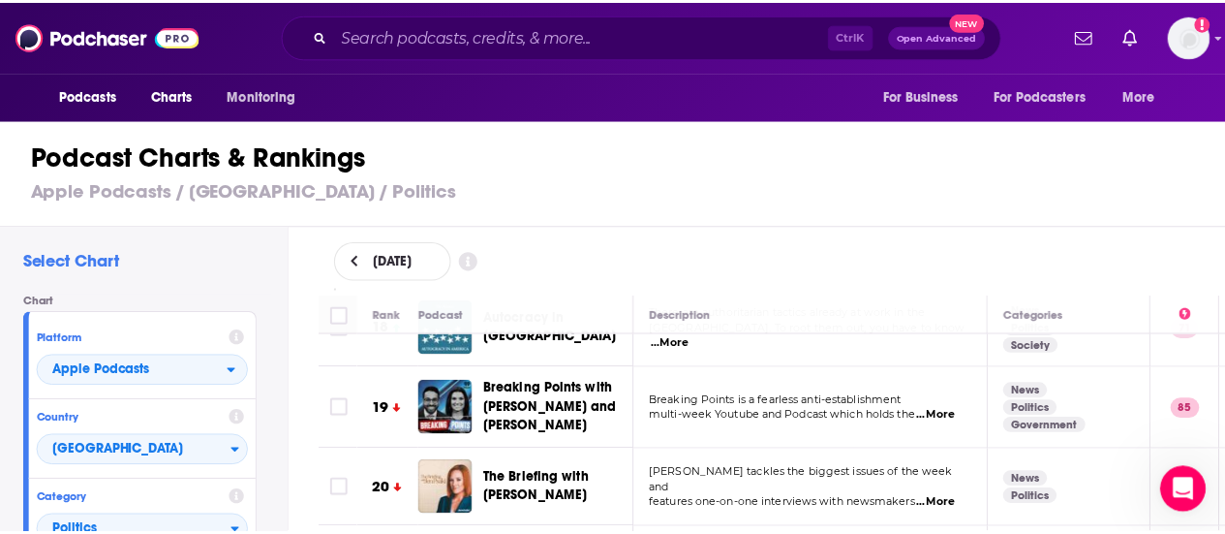
scroll to position [1453, 0]
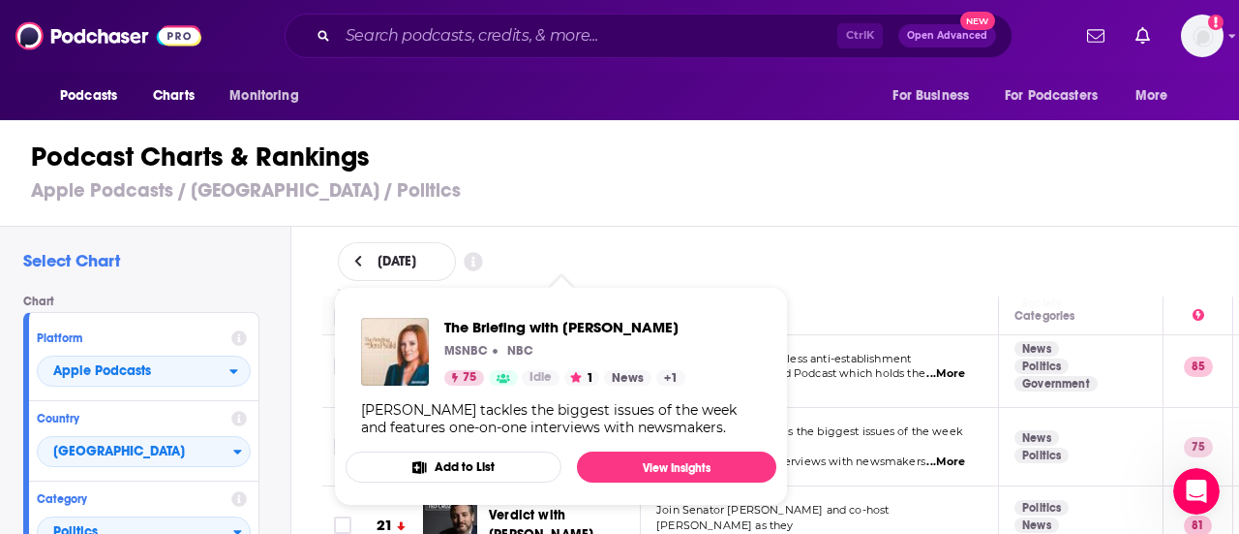
click at [508, 411] on div "[PERSON_NAME] tackles the biggest issues of the week and features one-on-one in…" at bounding box center [561, 418] width 400 height 35
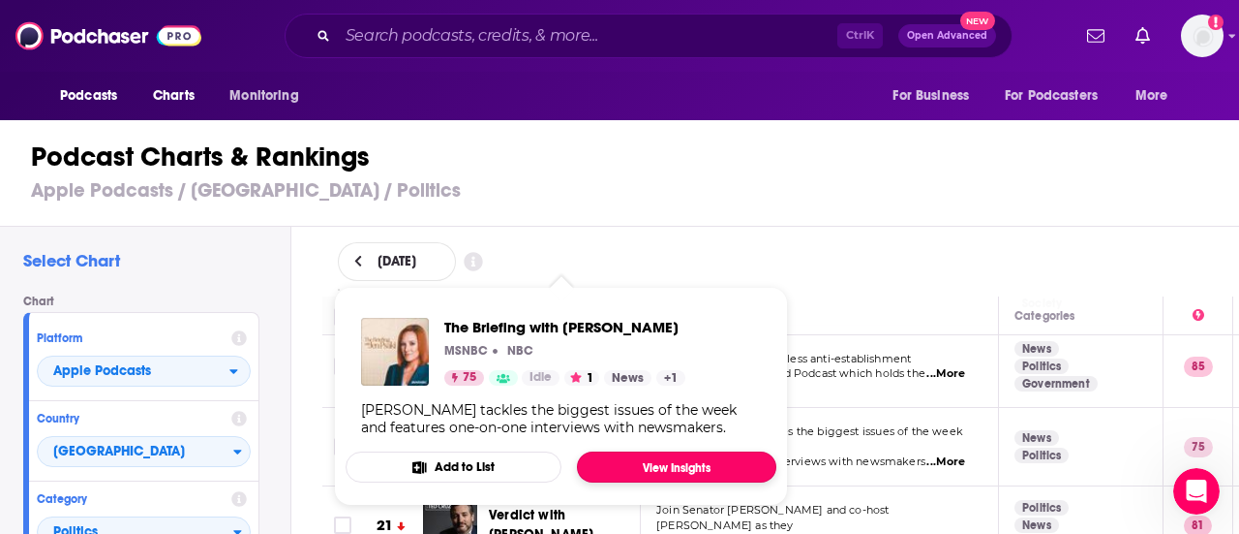
click at [676, 470] on link "View Insights" at bounding box center [676, 466] width 199 height 31
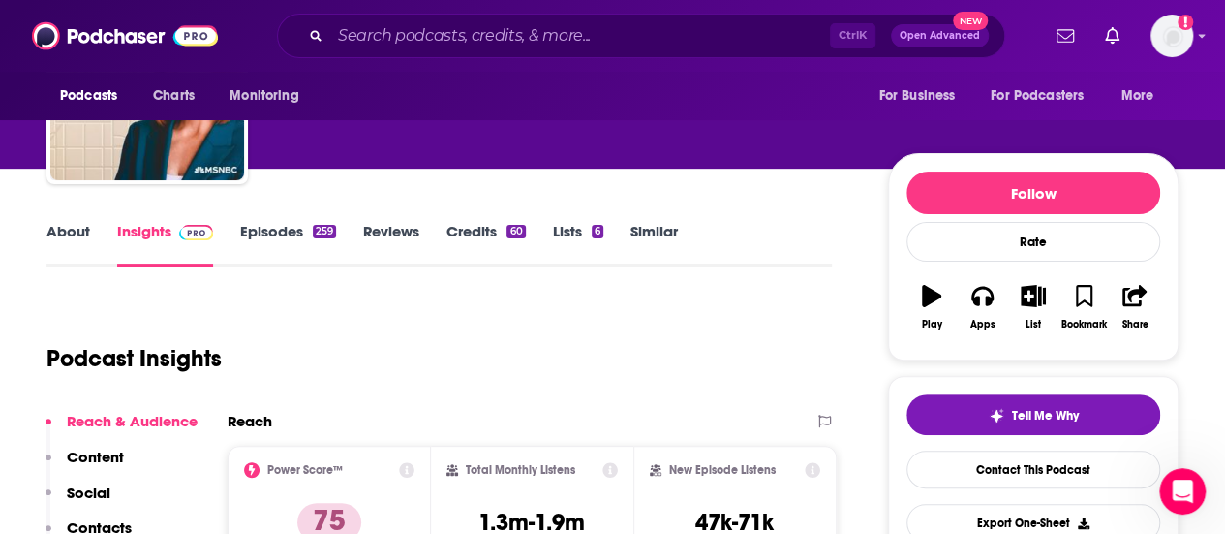
scroll to position [97, 0]
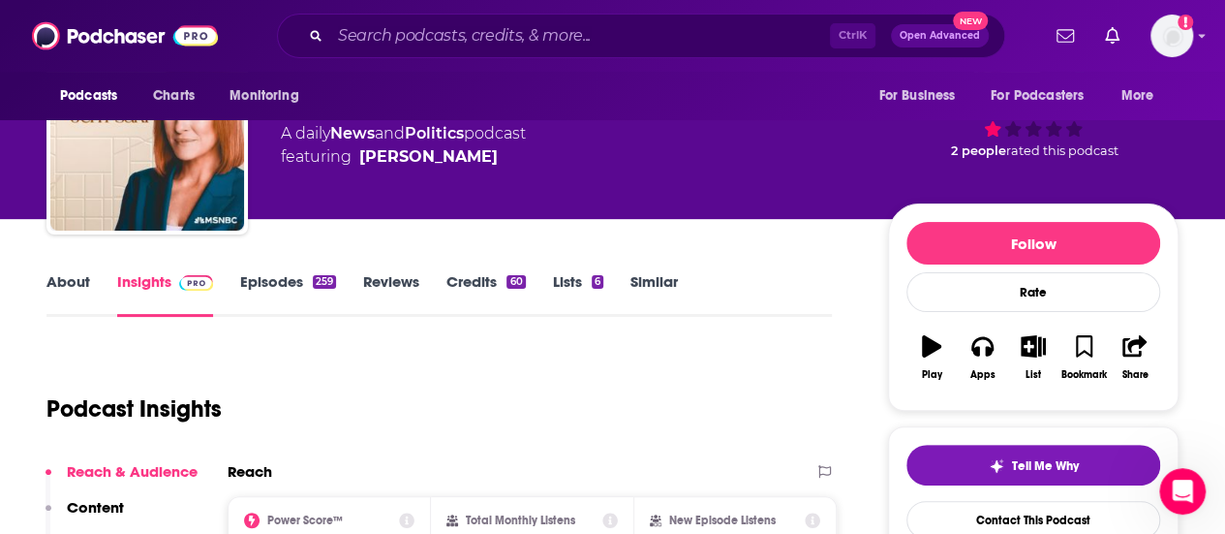
click at [64, 291] on link "About" at bounding box center [68, 294] width 44 height 45
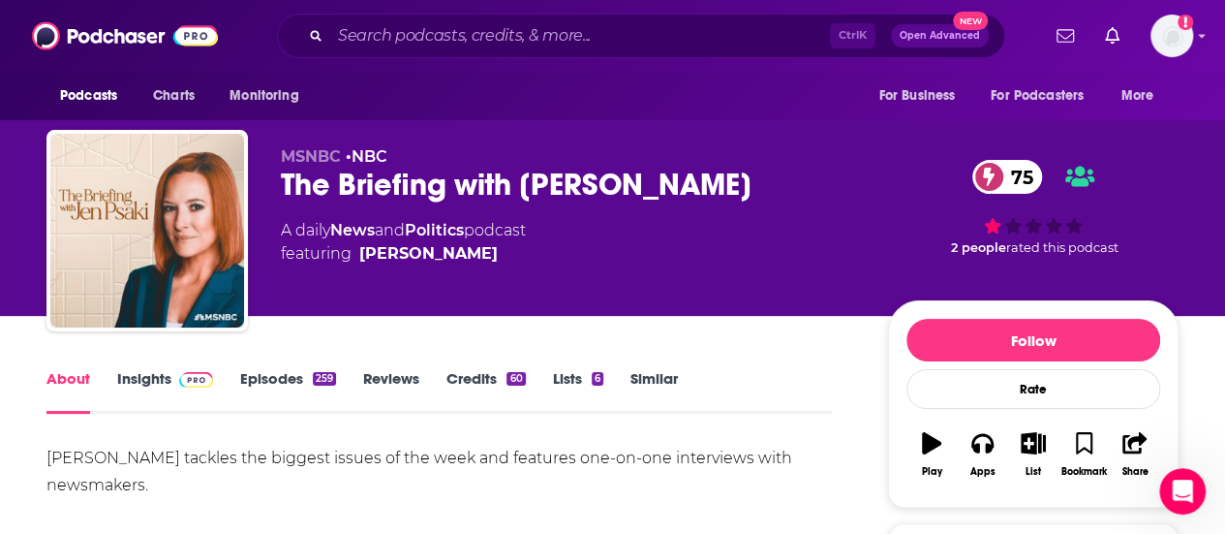
click at [174, 379] on span at bounding box center [192, 378] width 42 height 18
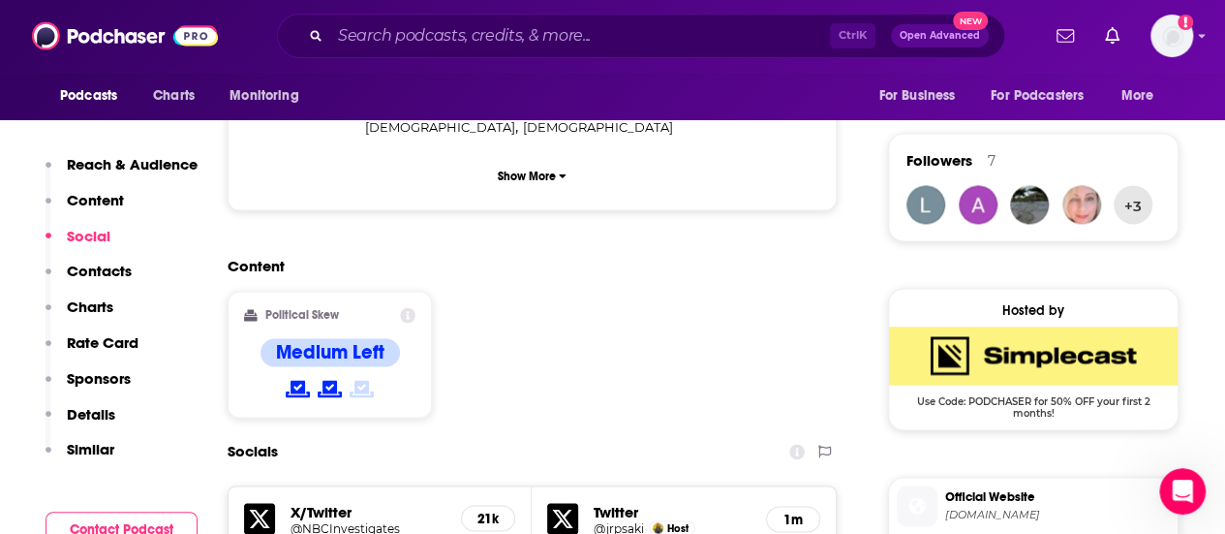
scroll to position [1743, 0]
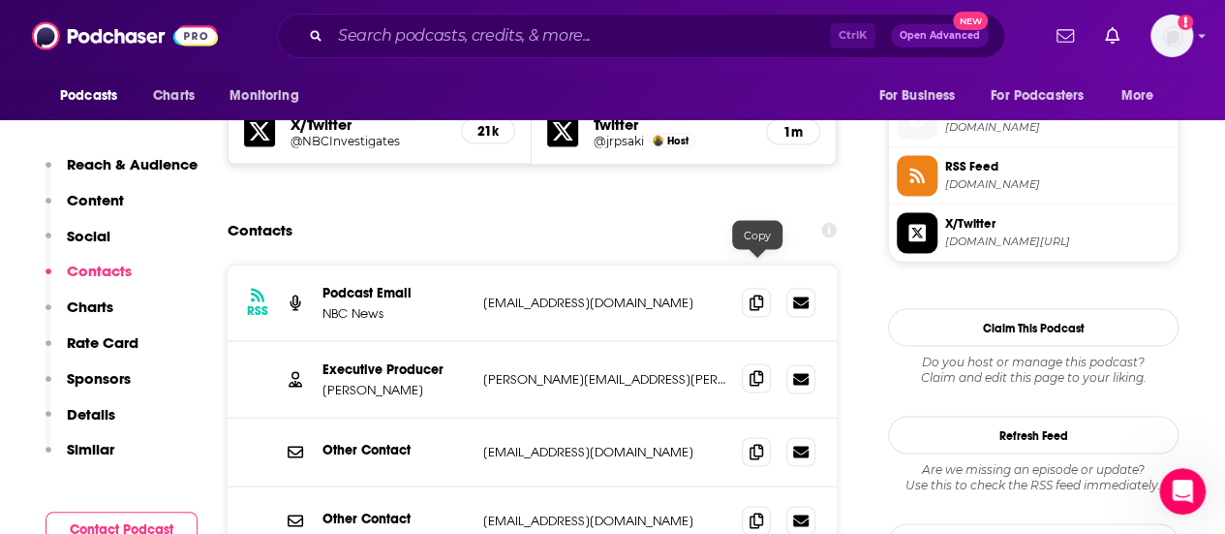
click at [765, 363] on span at bounding box center [756, 377] width 29 height 29
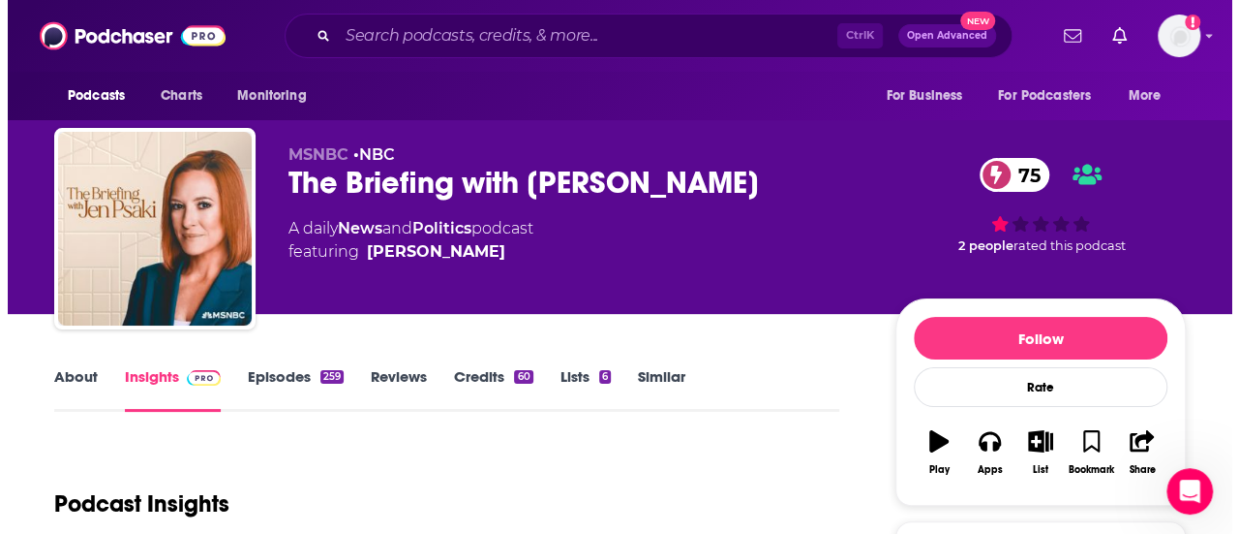
scroll to position [0, 0]
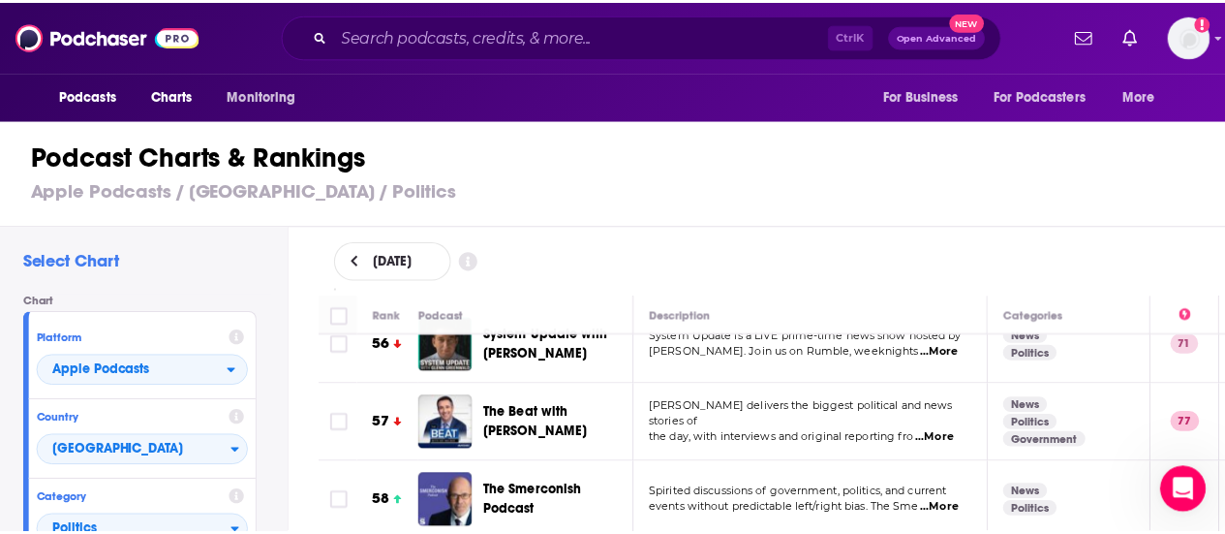
scroll to position [4454, 0]
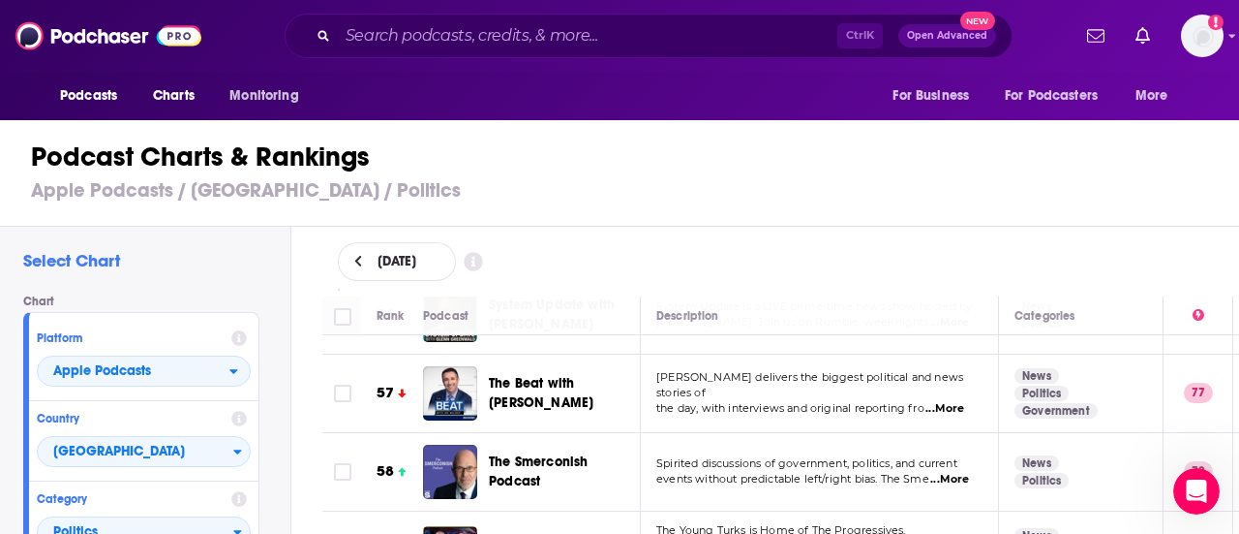
click at [896, 456] on span "Spirited discussions of government, politics, and current" at bounding box center [807, 463] width 301 height 14
click at [951, 472] on span "...More" at bounding box center [950, 479] width 39 height 15
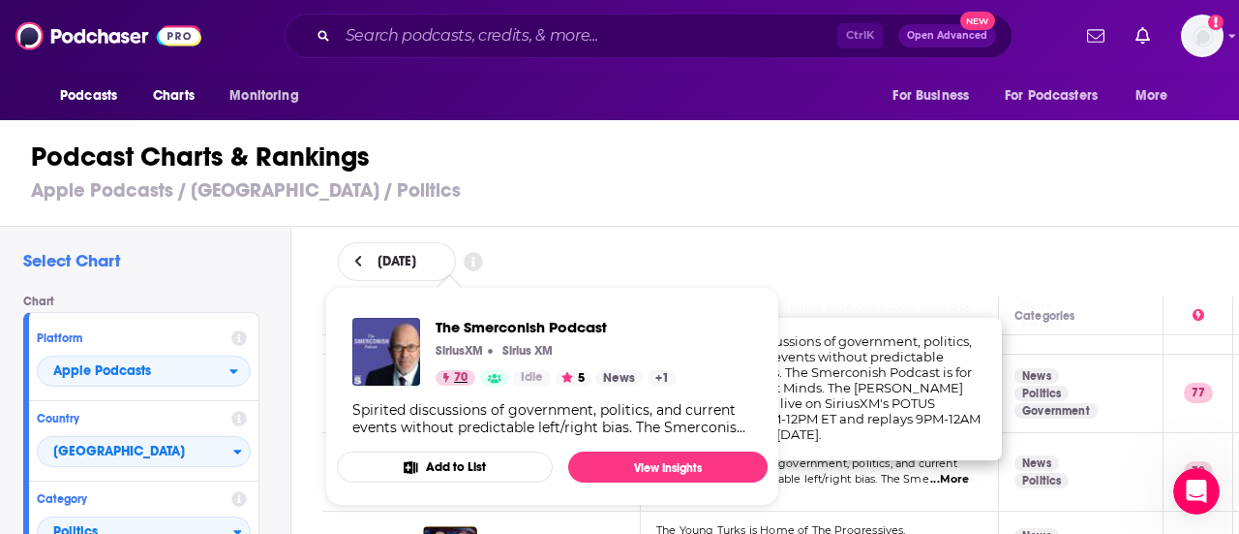
click at [464, 377] on span "70" at bounding box center [461, 377] width 14 height 19
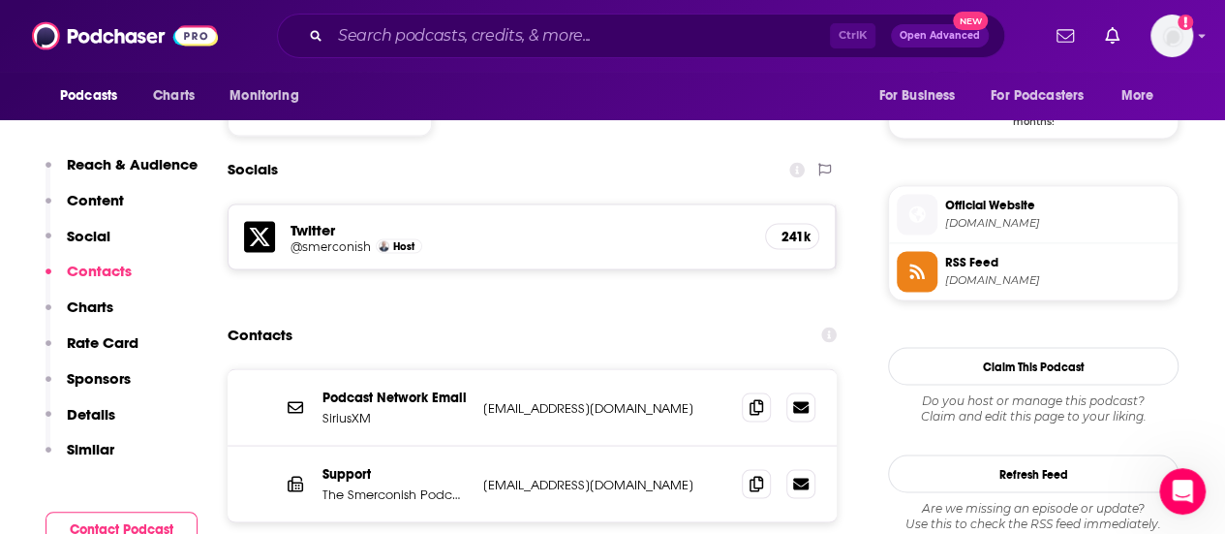
scroll to position [1646, 0]
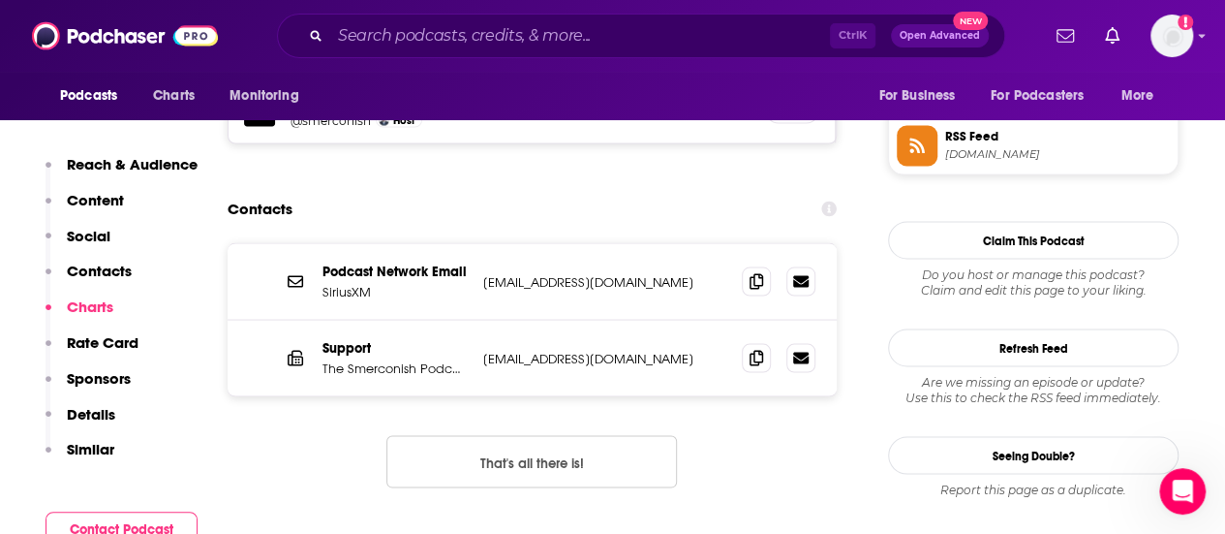
scroll to position [1743, 0]
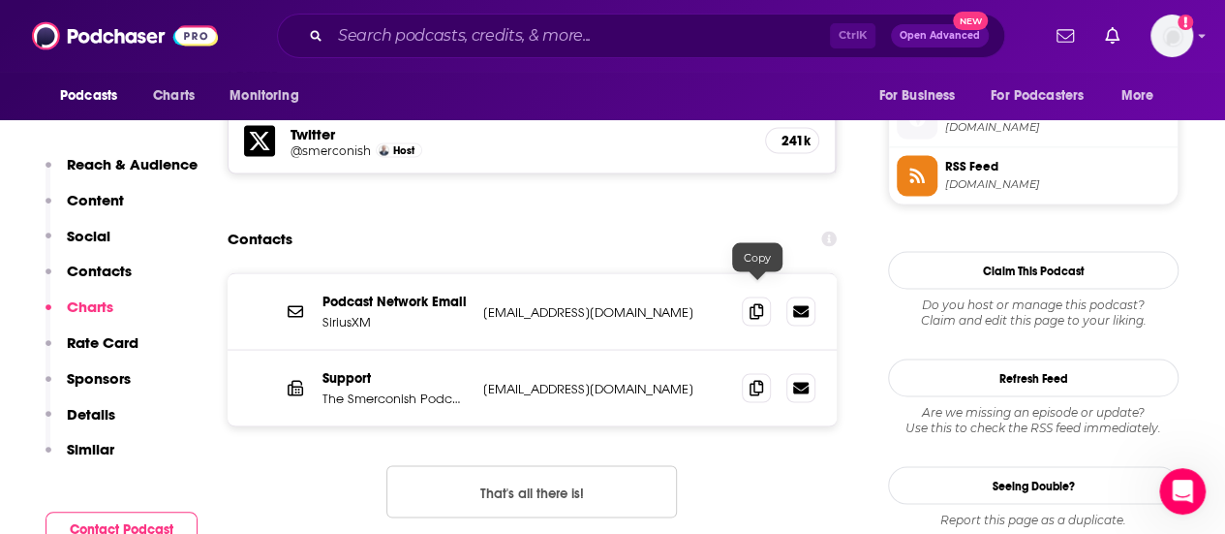
drag, startPoint x: 763, startPoint y: 291, endPoint x: 734, endPoint y: 336, distance: 53.2
click at [763, 380] on icon at bounding box center [756, 387] width 14 height 15
click at [466, 28] on input "Search podcasts, credits, & more..." at bounding box center [580, 35] width 500 height 31
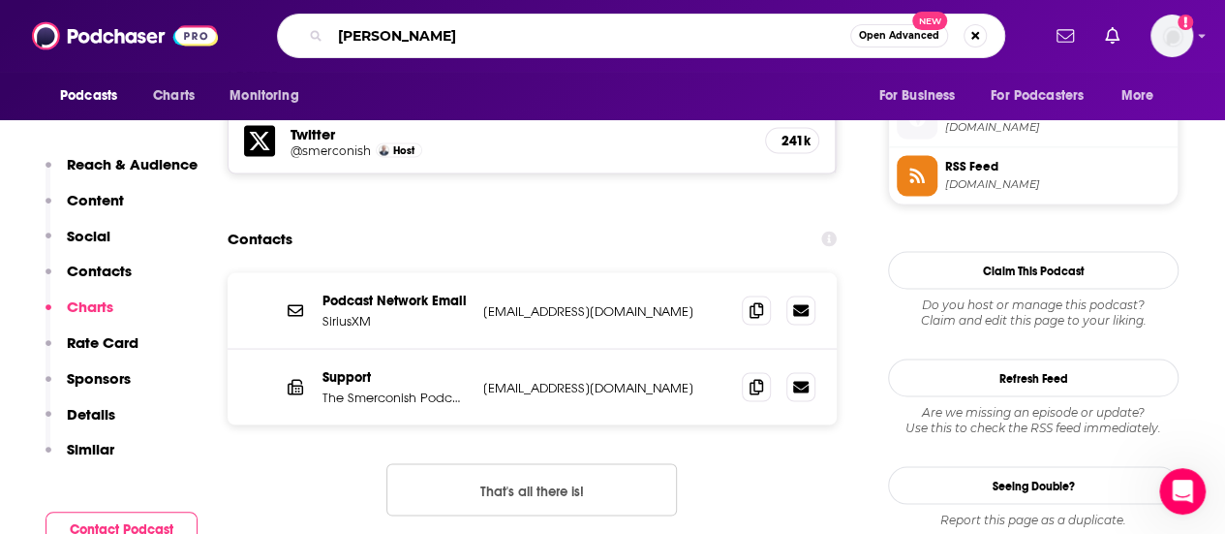
type input "michael steele"
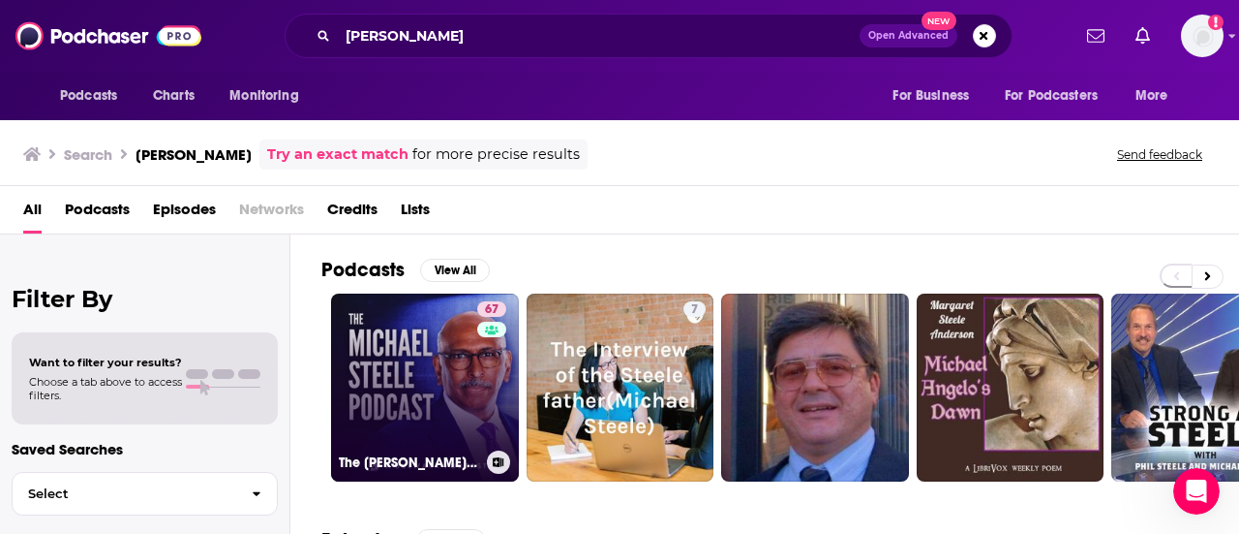
click at [376, 373] on link "67 The Michael Steele Podcast" at bounding box center [425, 387] width 188 height 188
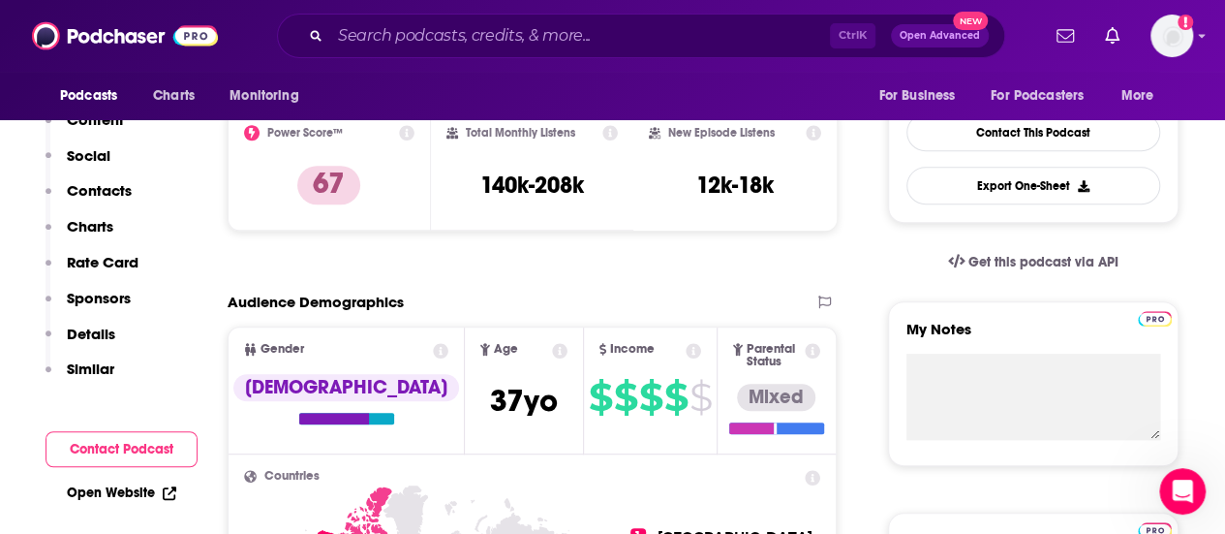
scroll to position [97, 0]
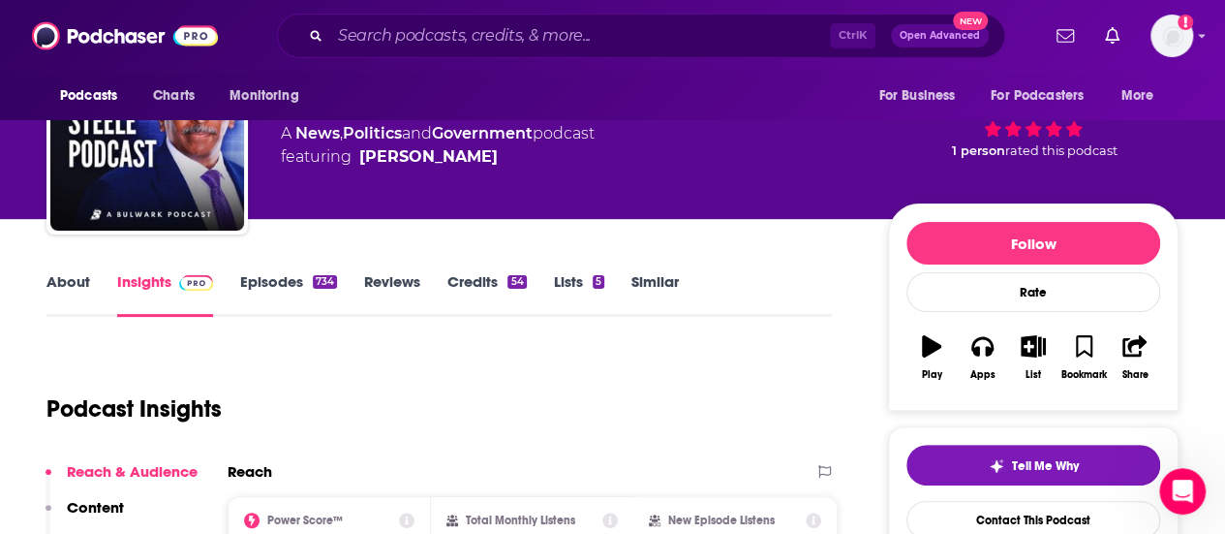
click at [84, 276] on link "About" at bounding box center [68, 294] width 44 height 45
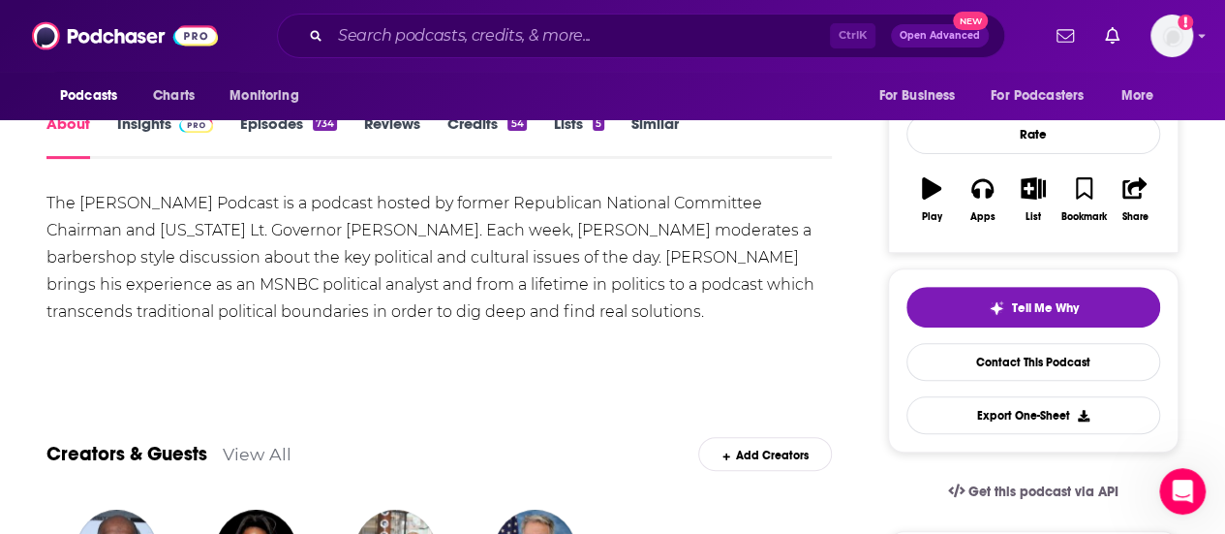
scroll to position [194, 0]
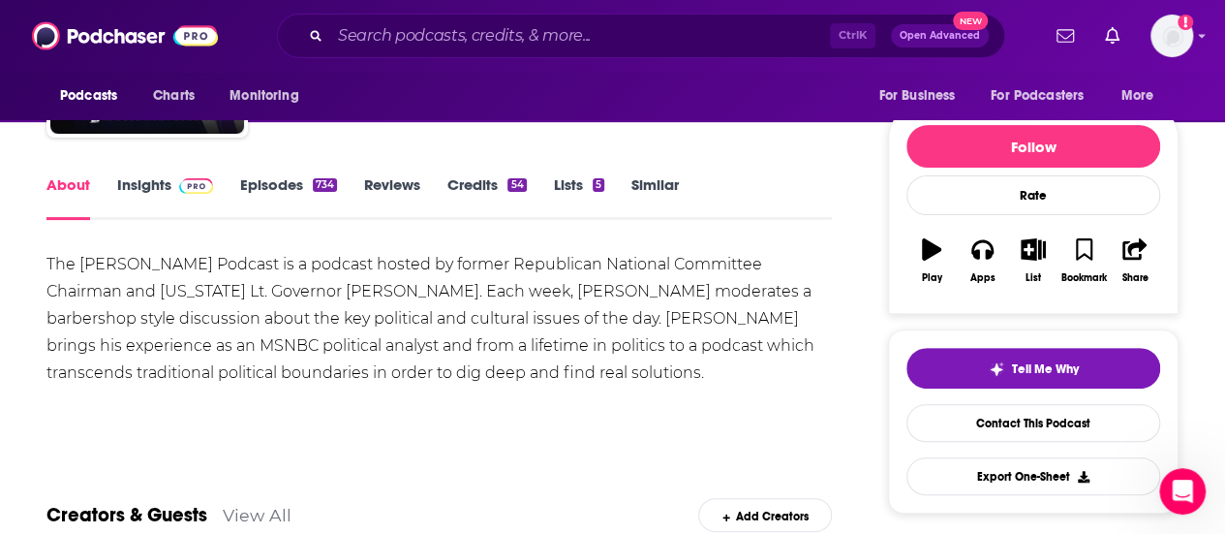
click at [256, 177] on link "Episodes 734" at bounding box center [288, 197] width 97 height 45
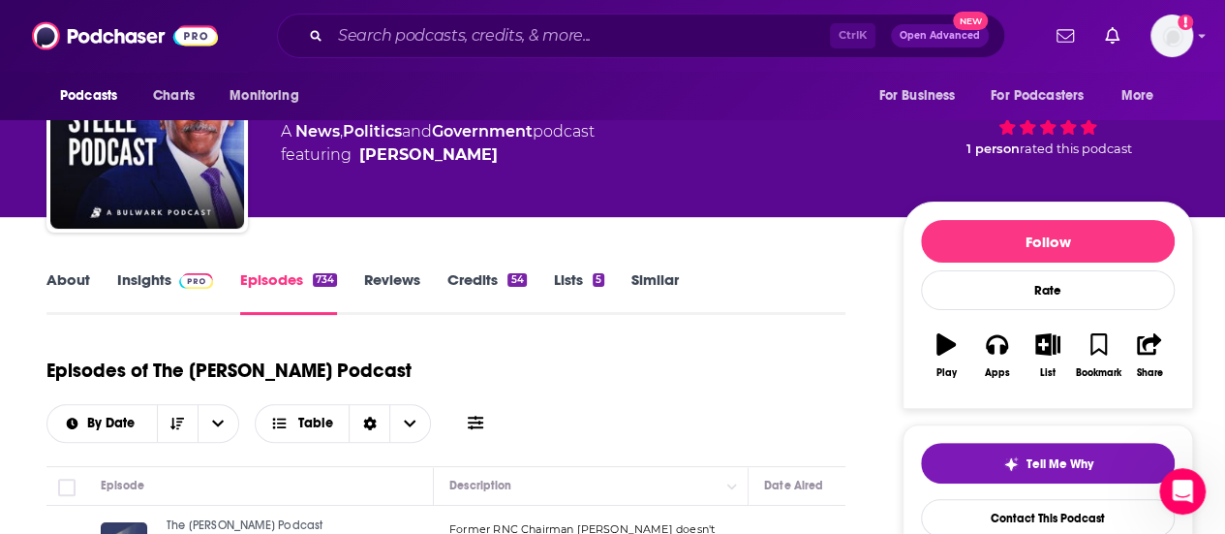
scroll to position [291, 0]
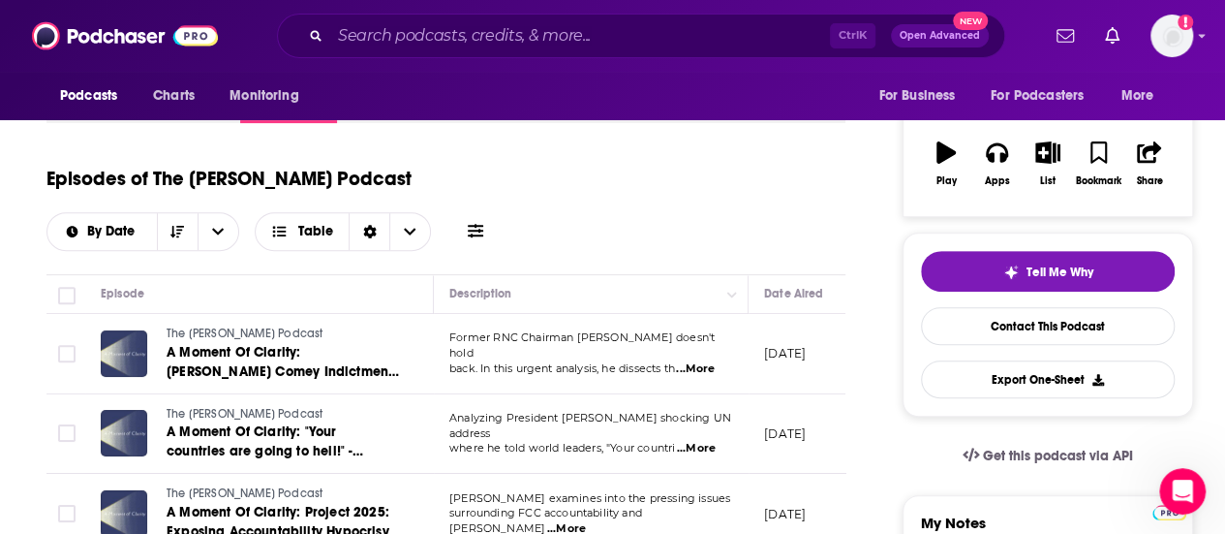
click at [699, 361] on span "...More" at bounding box center [695, 368] width 39 height 15
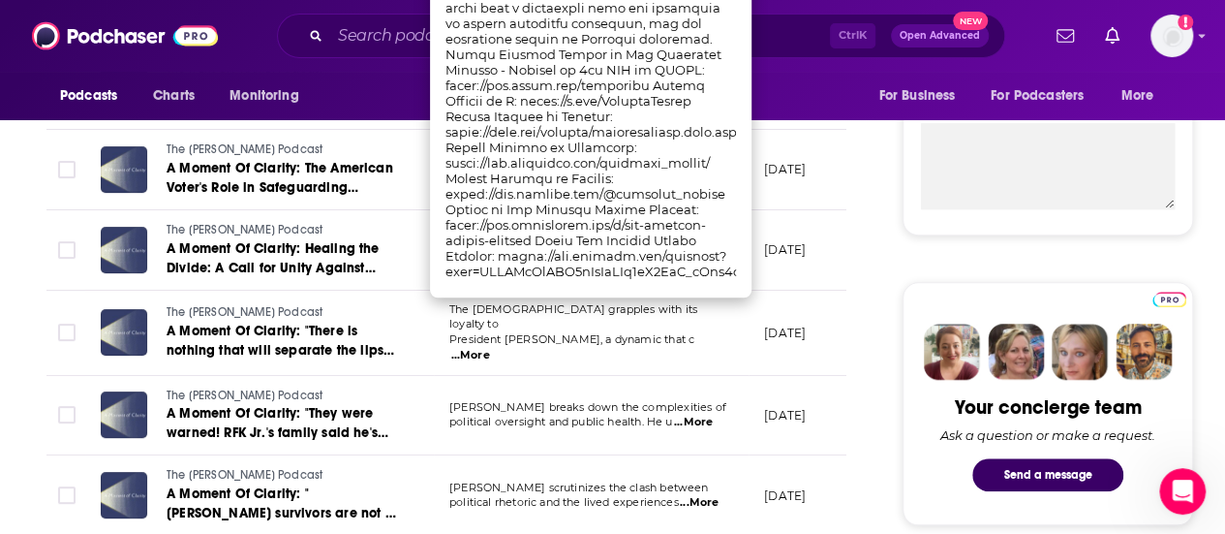
scroll to position [872, 0]
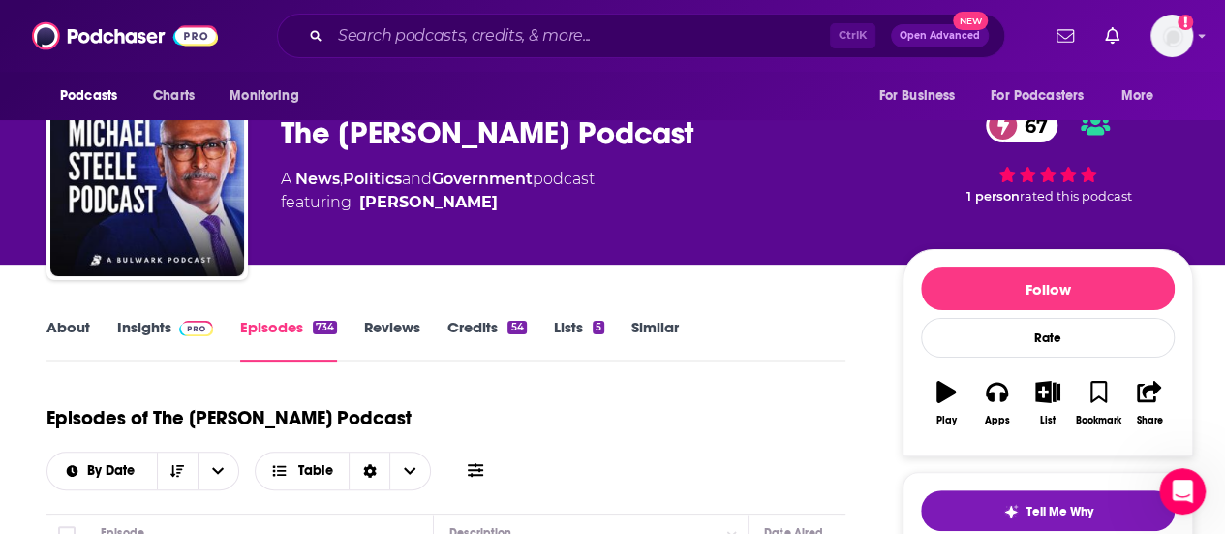
scroll to position [0, 0]
